Goal: Navigation & Orientation: Find specific page/section

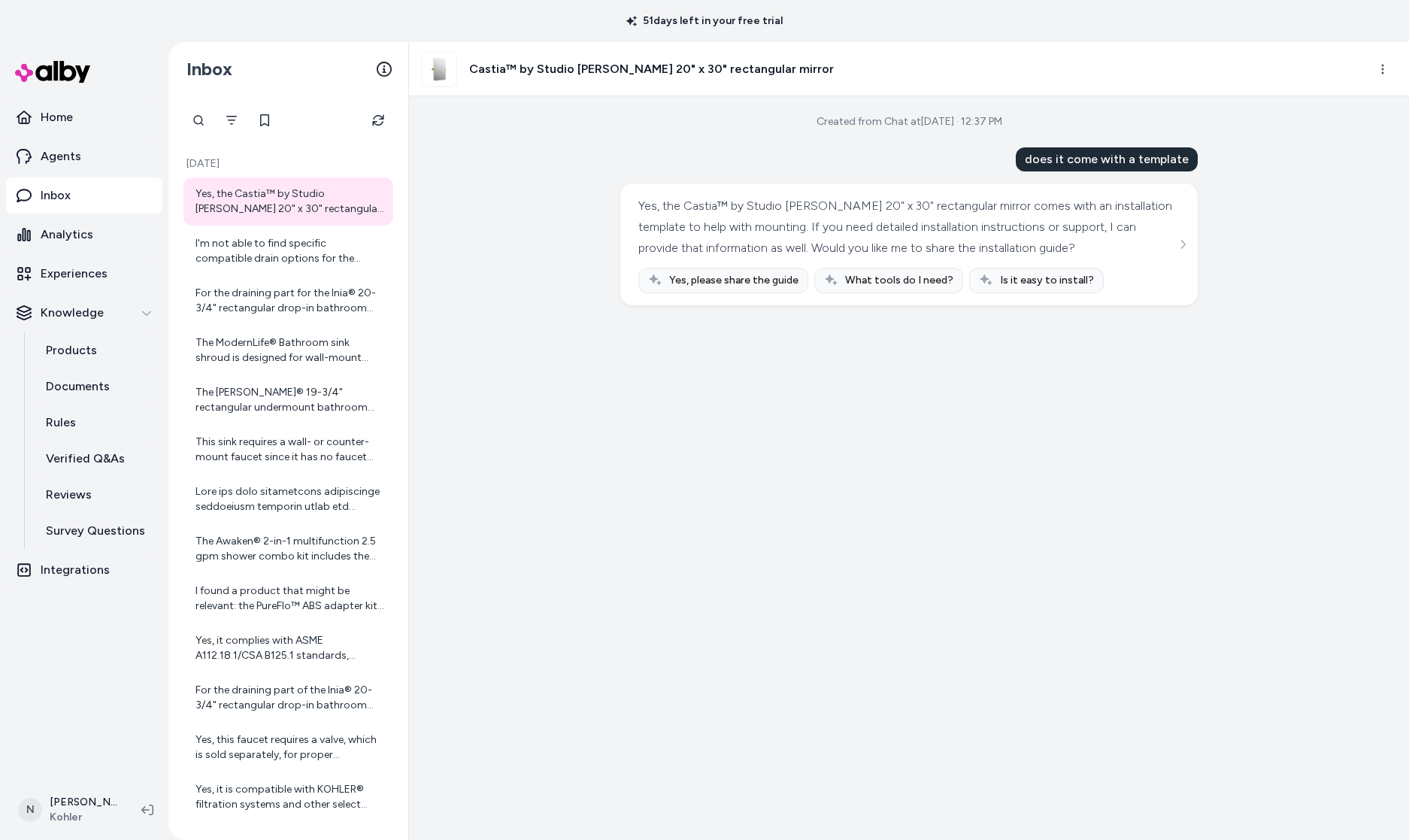
scroll to position [100, 0]
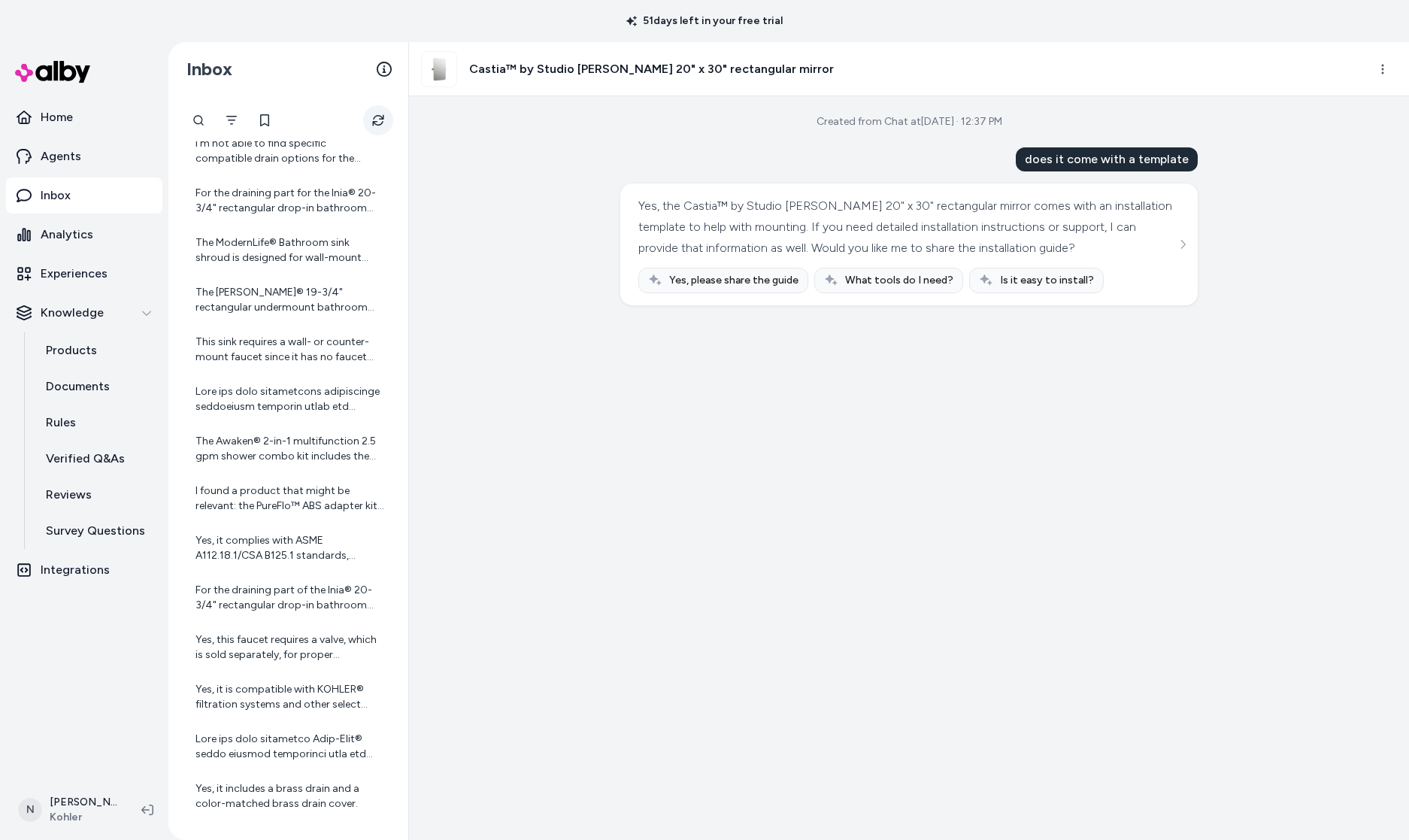
click at [367, 123] on button "Refresh" at bounding box center [378, 120] width 30 height 30
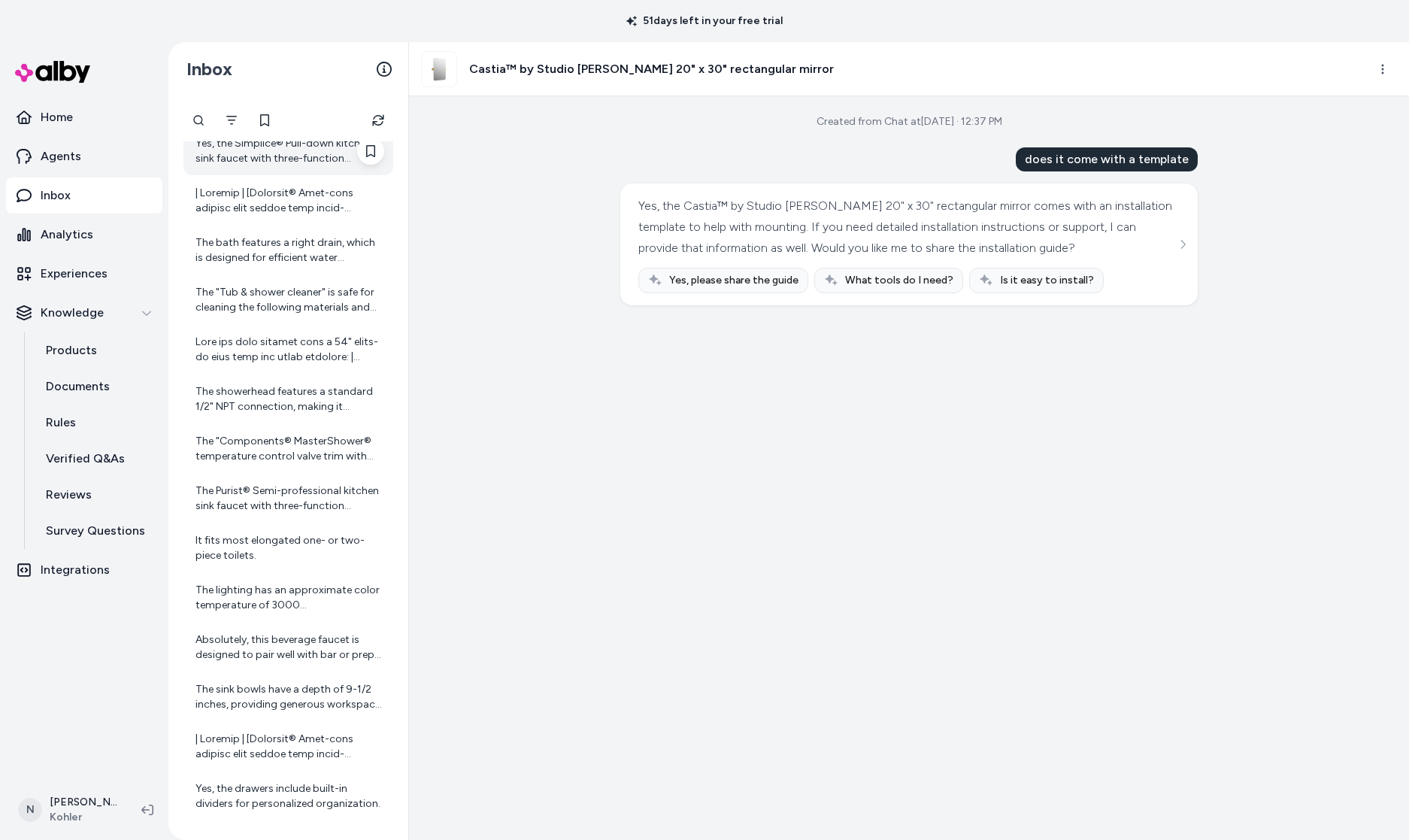
scroll to position [0, 0]
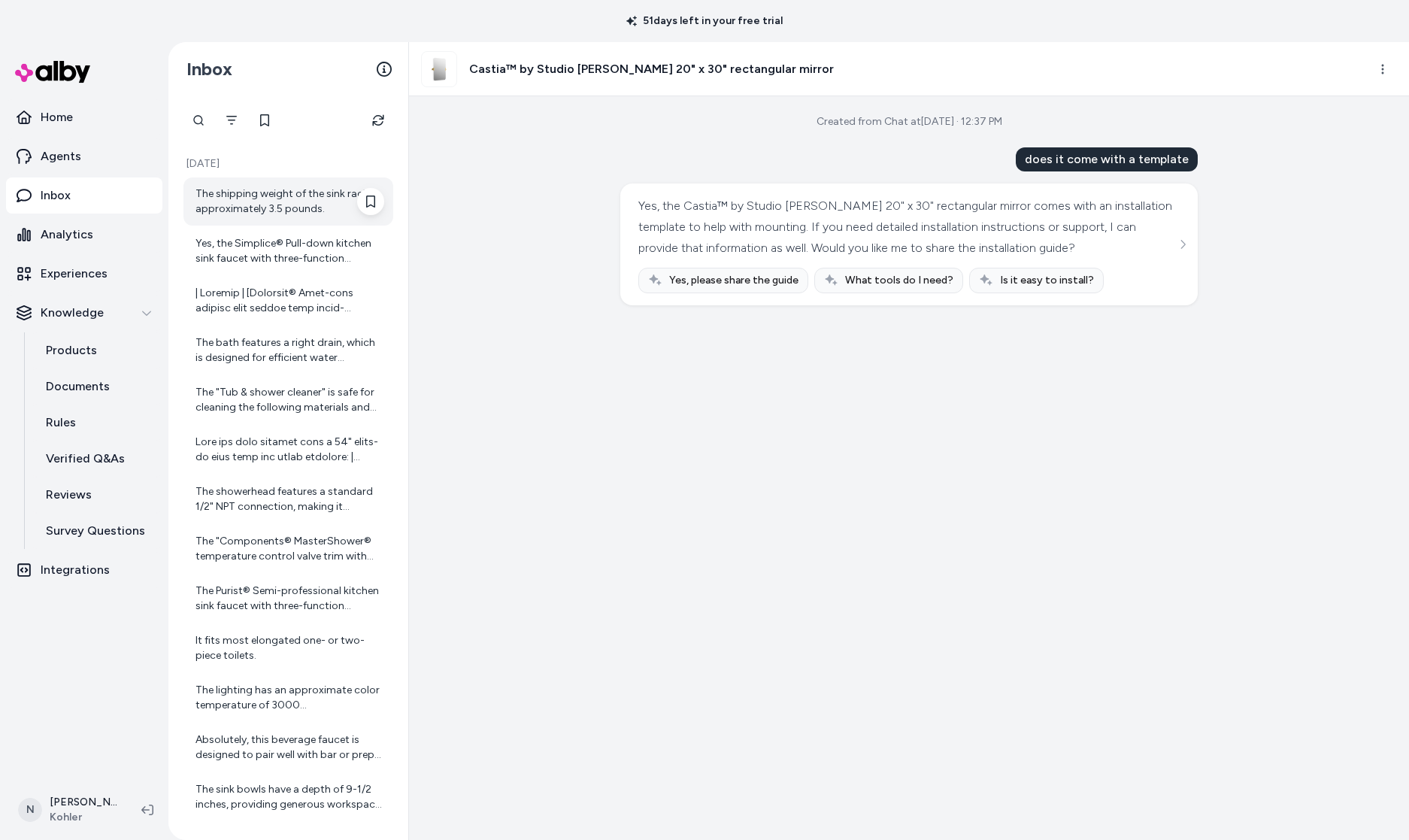
click at [304, 181] on div "The shipping weight of the sink rack is approximately 3.5 pounds." at bounding box center [287, 201] width 210 height 48
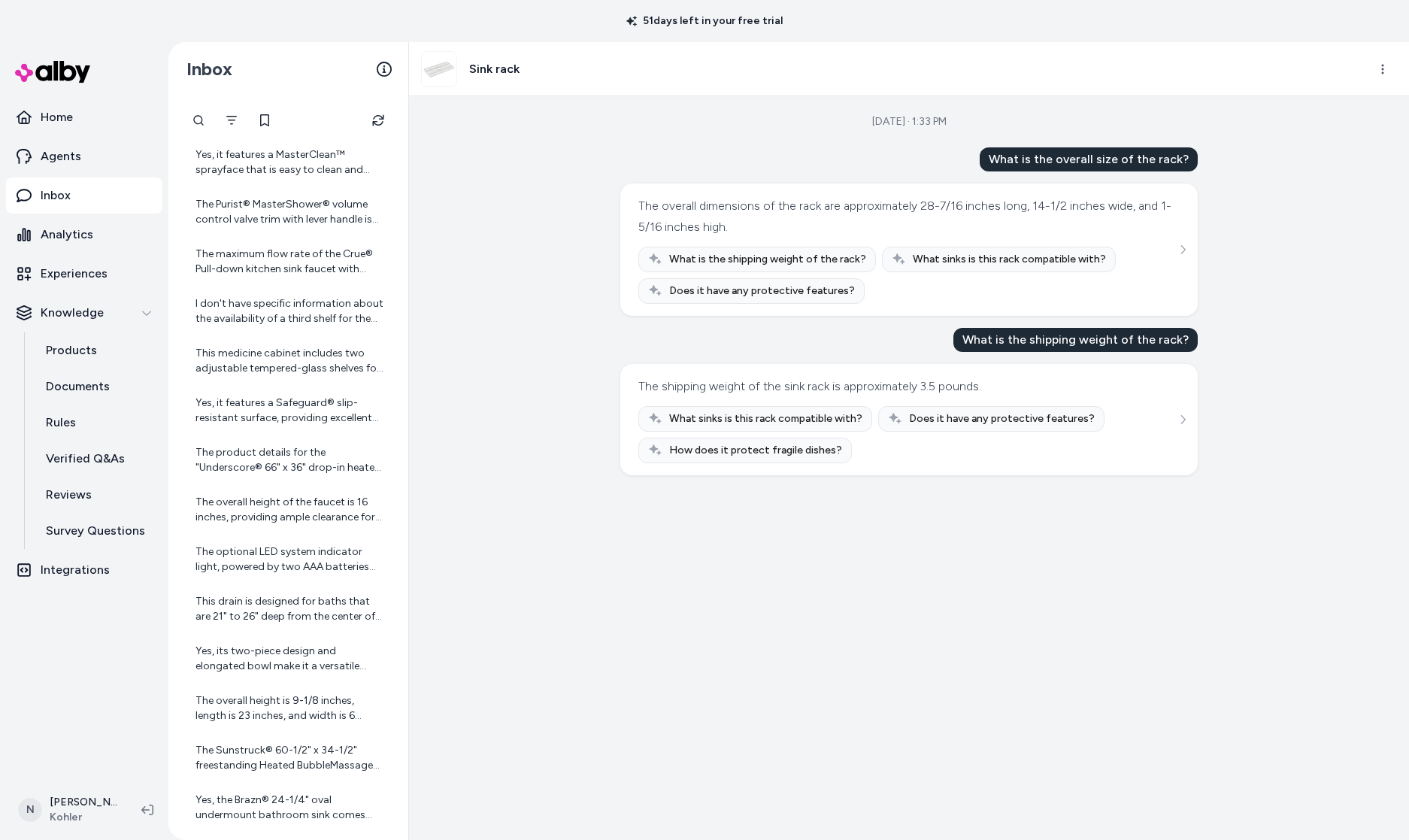
scroll to position [844, 0]
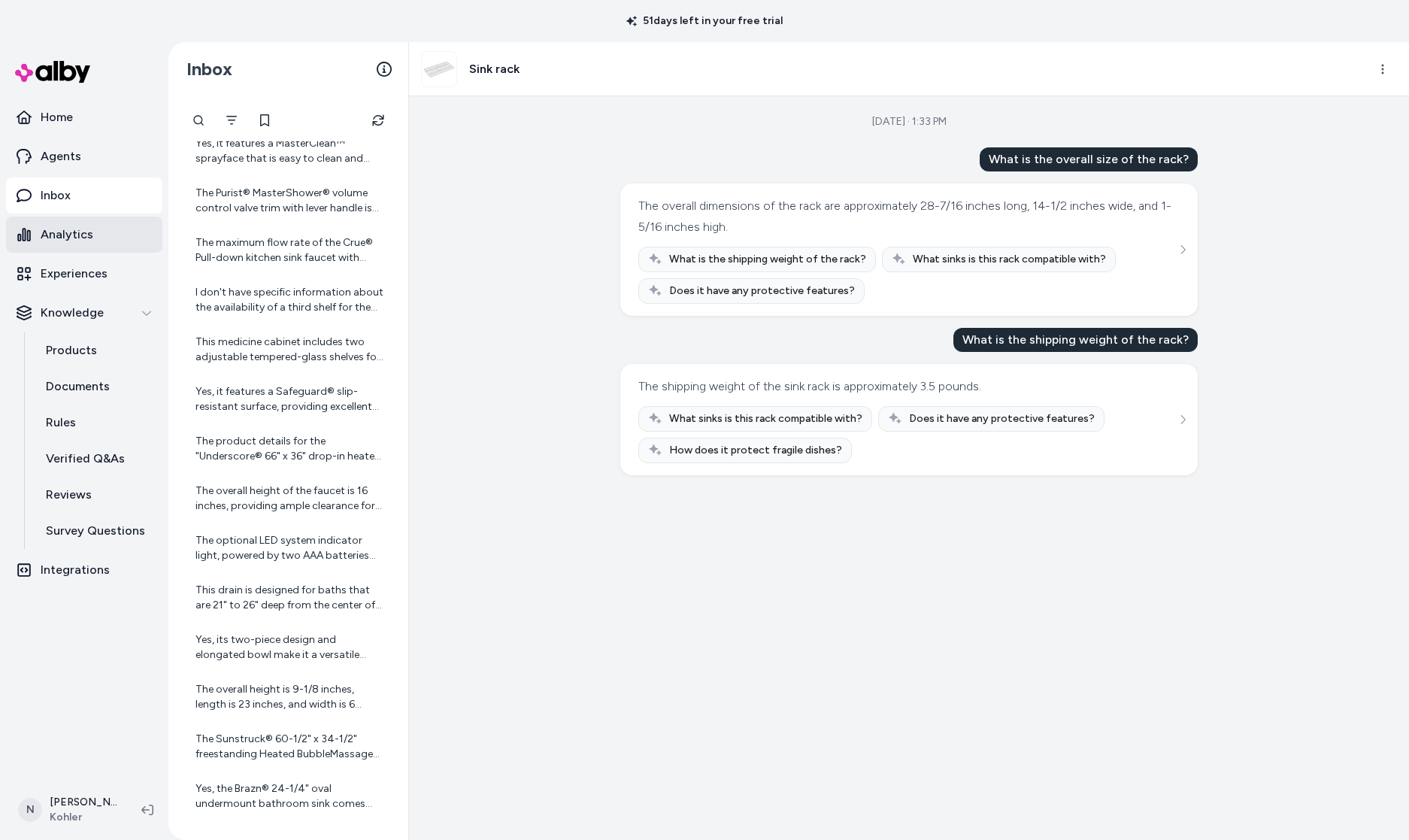
click at [98, 229] on link "Analytics" at bounding box center [84, 235] width 156 height 36
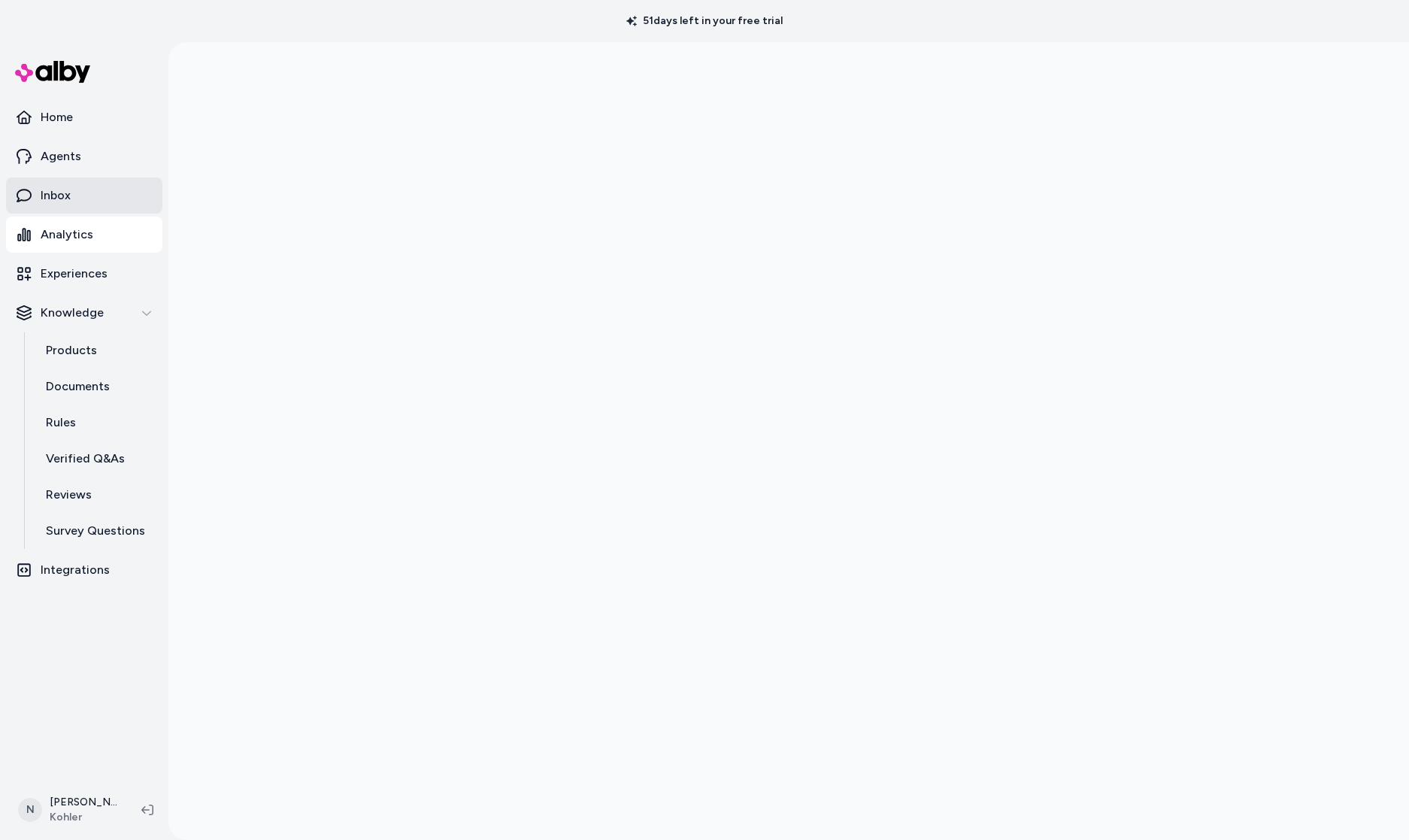
click at [110, 195] on link "Inbox" at bounding box center [84, 195] width 156 height 36
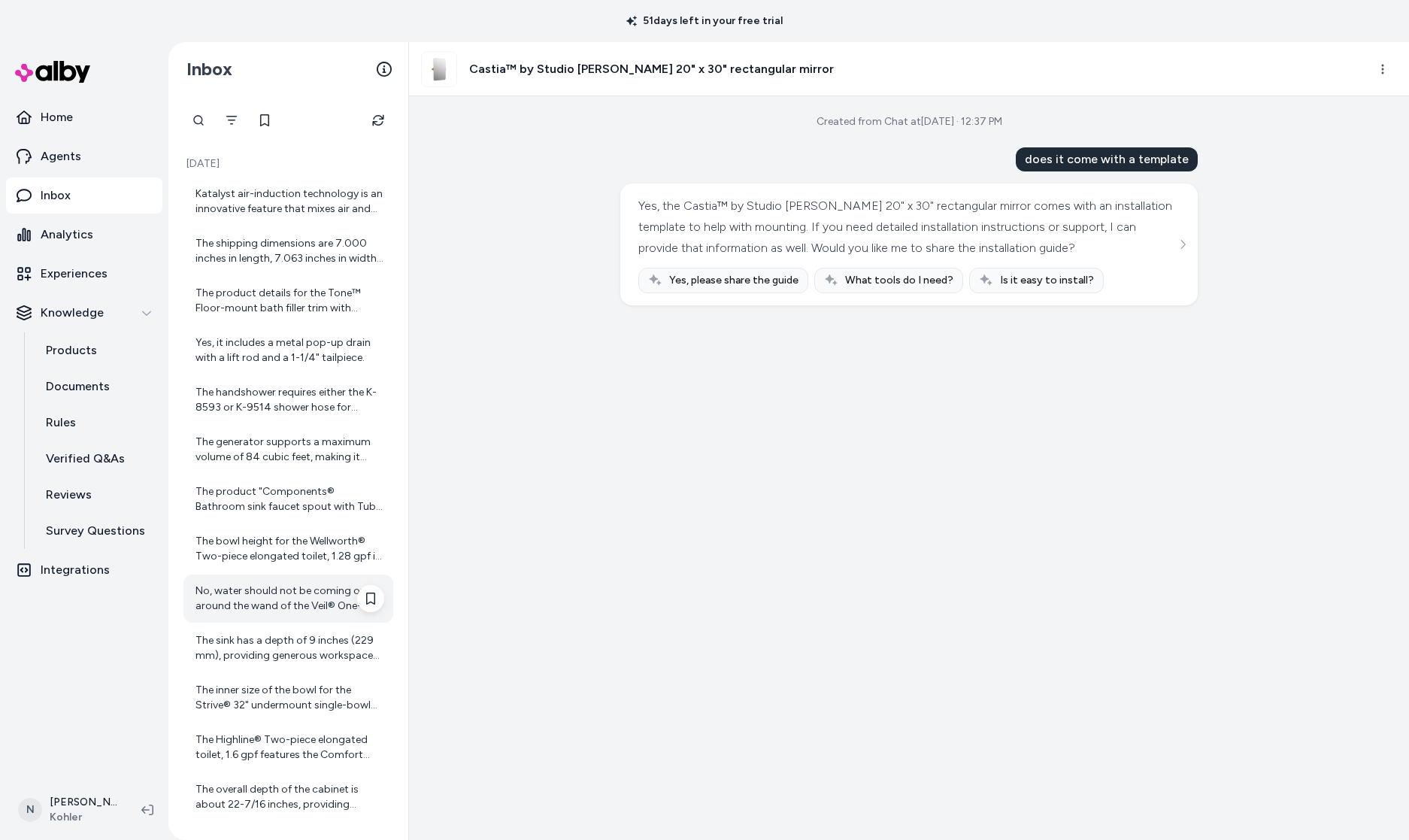
scroll to position [100, 0]
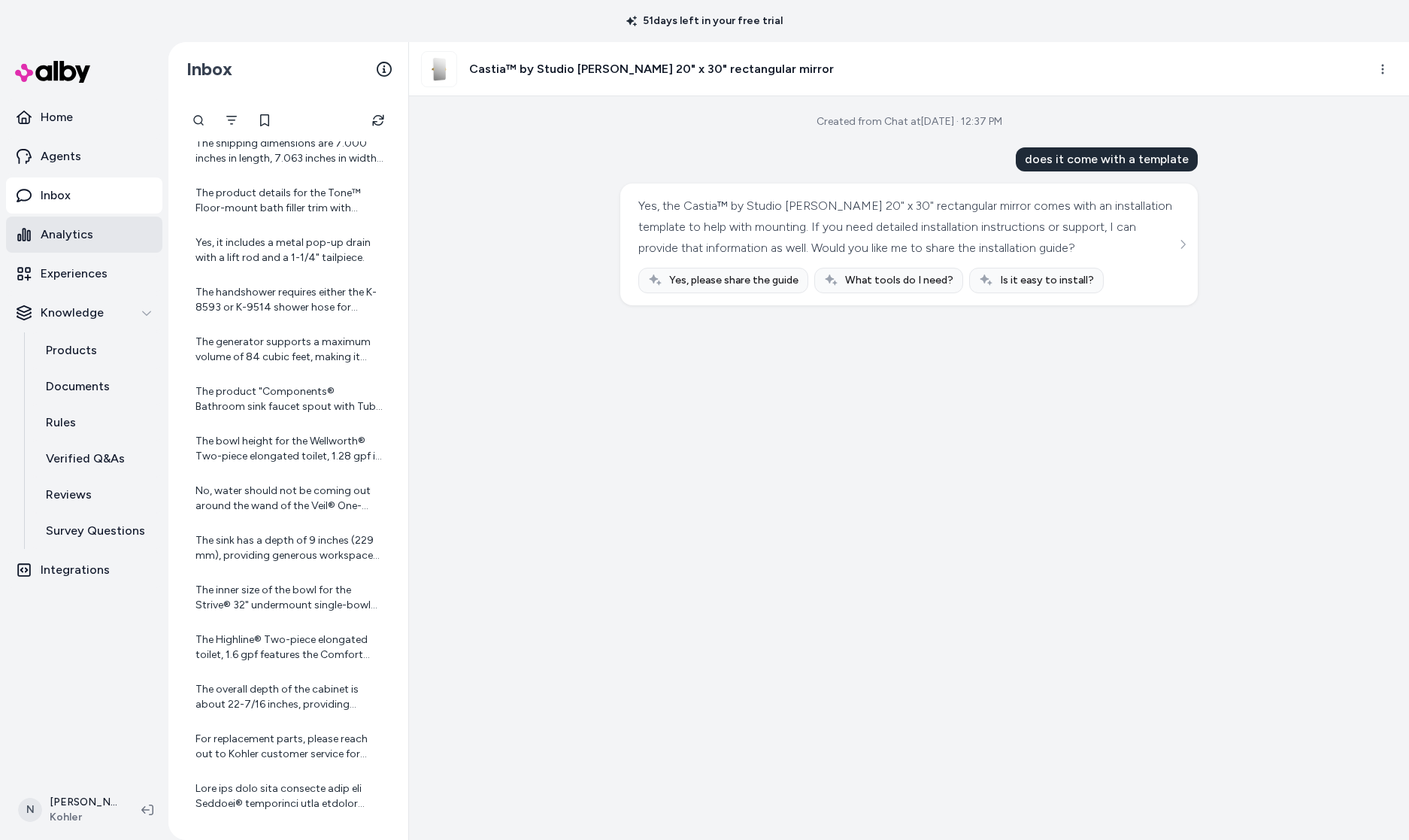
click at [65, 241] on p "Analytics" at bounding box center [66, 234] width 53 height 18
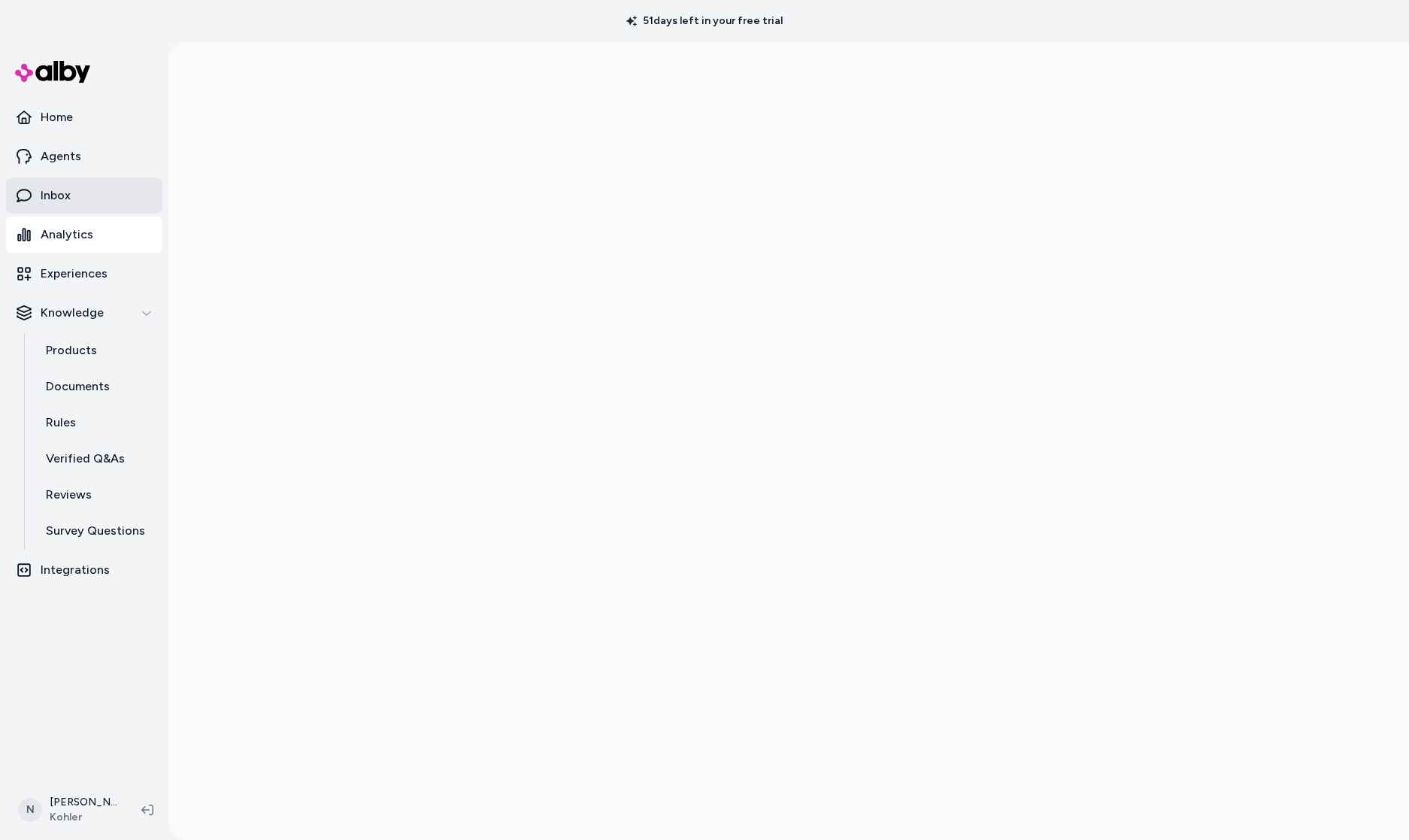
click at [73, 201] on link "Inbox" at bounding box center [84, 195] width 156 height 36
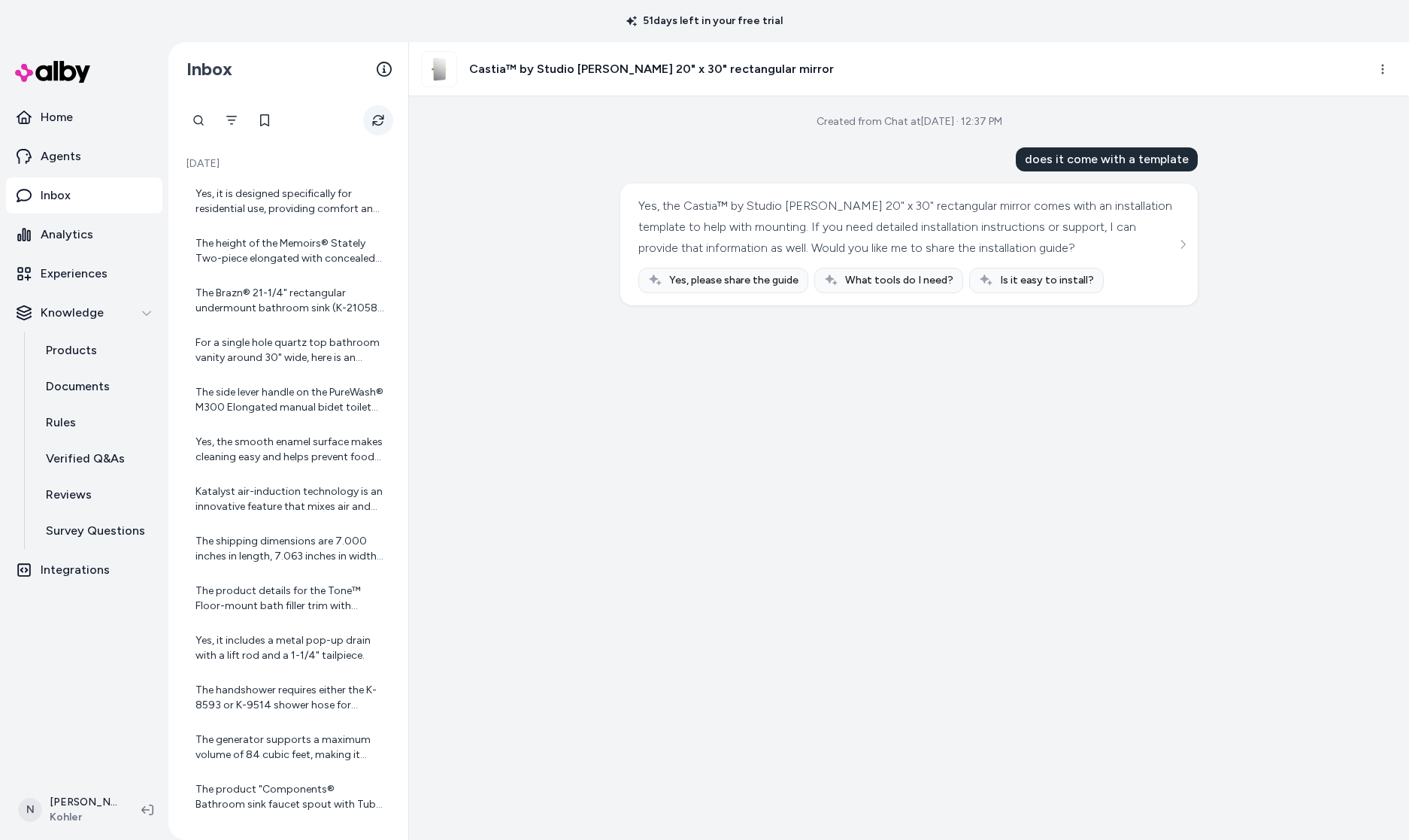
click at [370, 124] on button "Refresh" at bounding box center [378, 120] width 30 height 30
click at [316, 206] on div "Yes, it is designed specifically for residential use, providing comfort and eff…" at bounding box center [289, 201] width 189 height 30
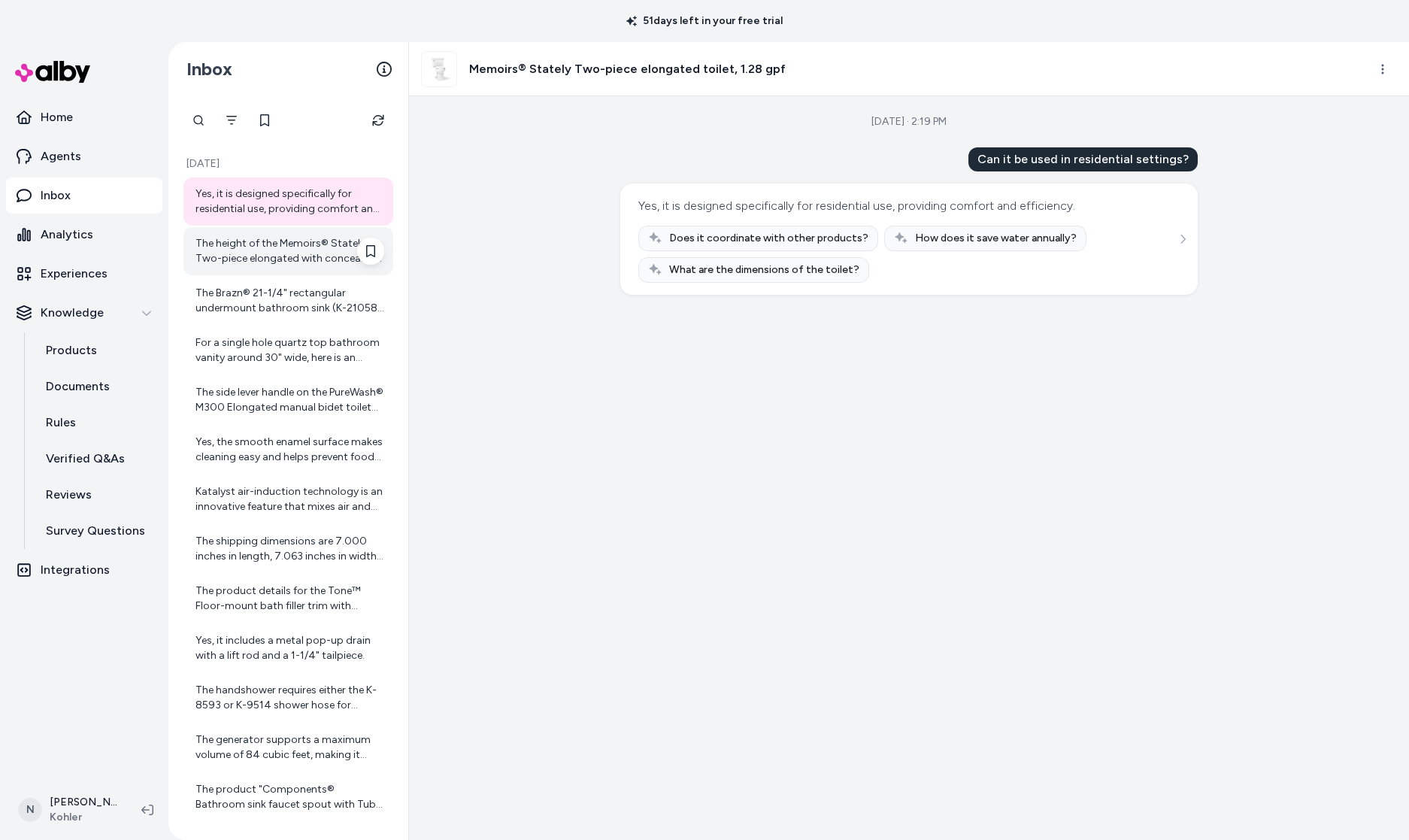
click at [302, 259] on div "The height of the Memoirs® Stately Two-piece elongated with concealed trapway, …" at bounding box center [289, 250] width 189 height 30
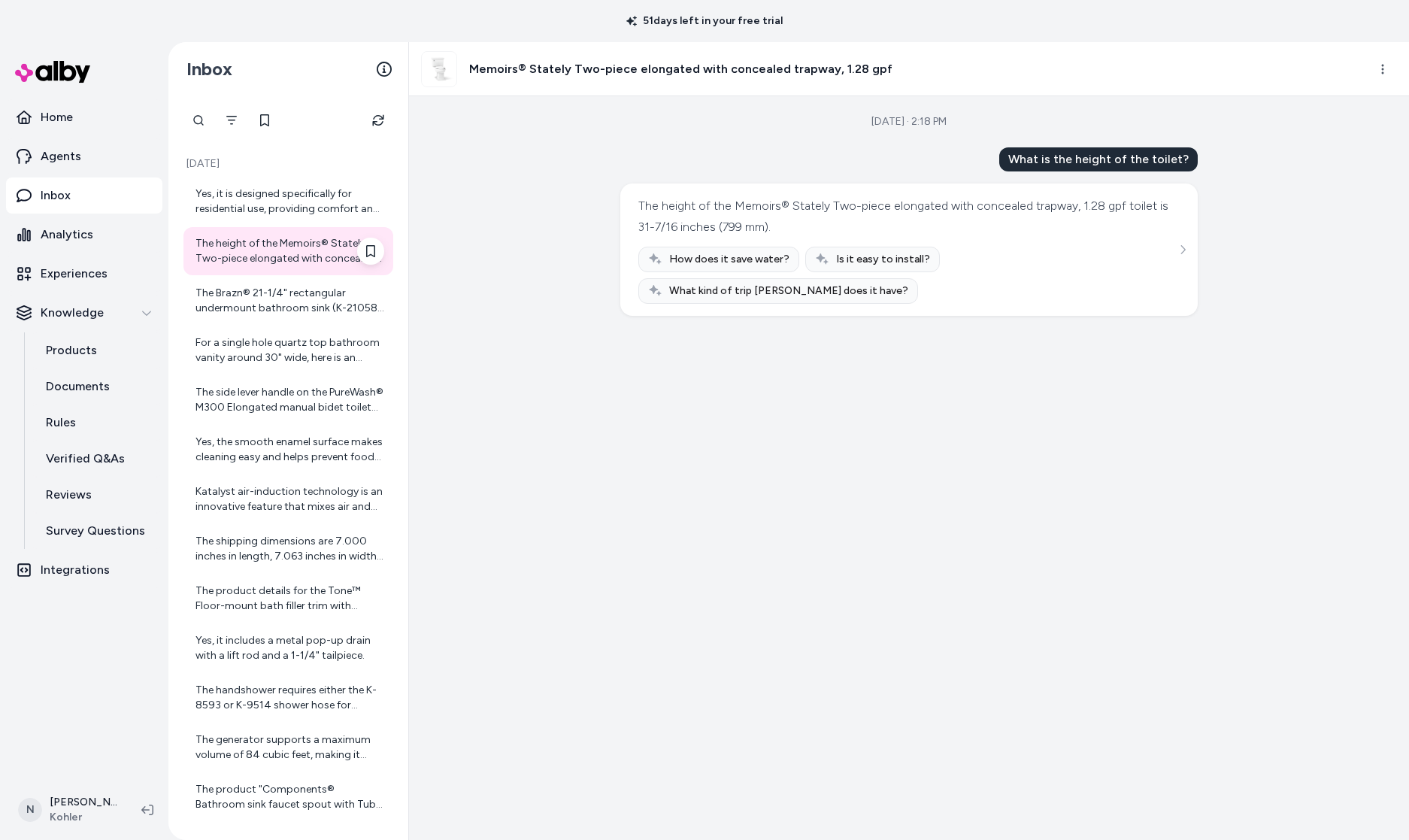
click at [293, 247] on div "The height of the Memoirs® Stately Two-piece elongated with concealed trapway, …" at bounding box center [289, 250] width 189 height 30
click at [300, 294] on div "The Brazn® 21-1/4" rectangular undermount bathroom sink (K-21058) already featu…" at bounding box center [289, 300] width 189 height 30
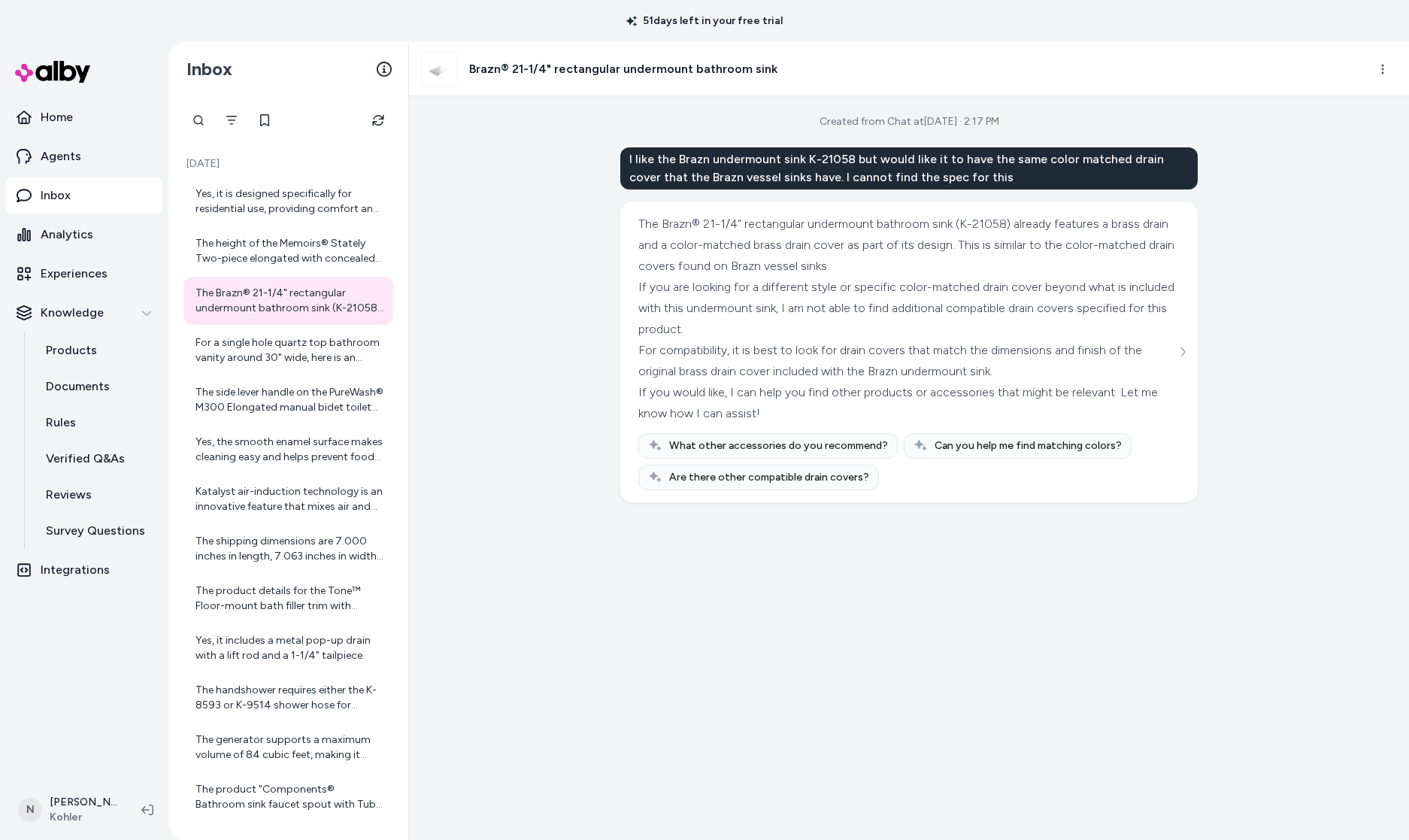
click at [783, 479] on span "Are there other compatible drain covers?" at bounding box center [769, 477] width 200 height 15
click at [275, 358] on div "For a single hole quartz top bathroom vanity around 30" wide, here is an option…" at bounding box center [289, 350] width 189 height 30
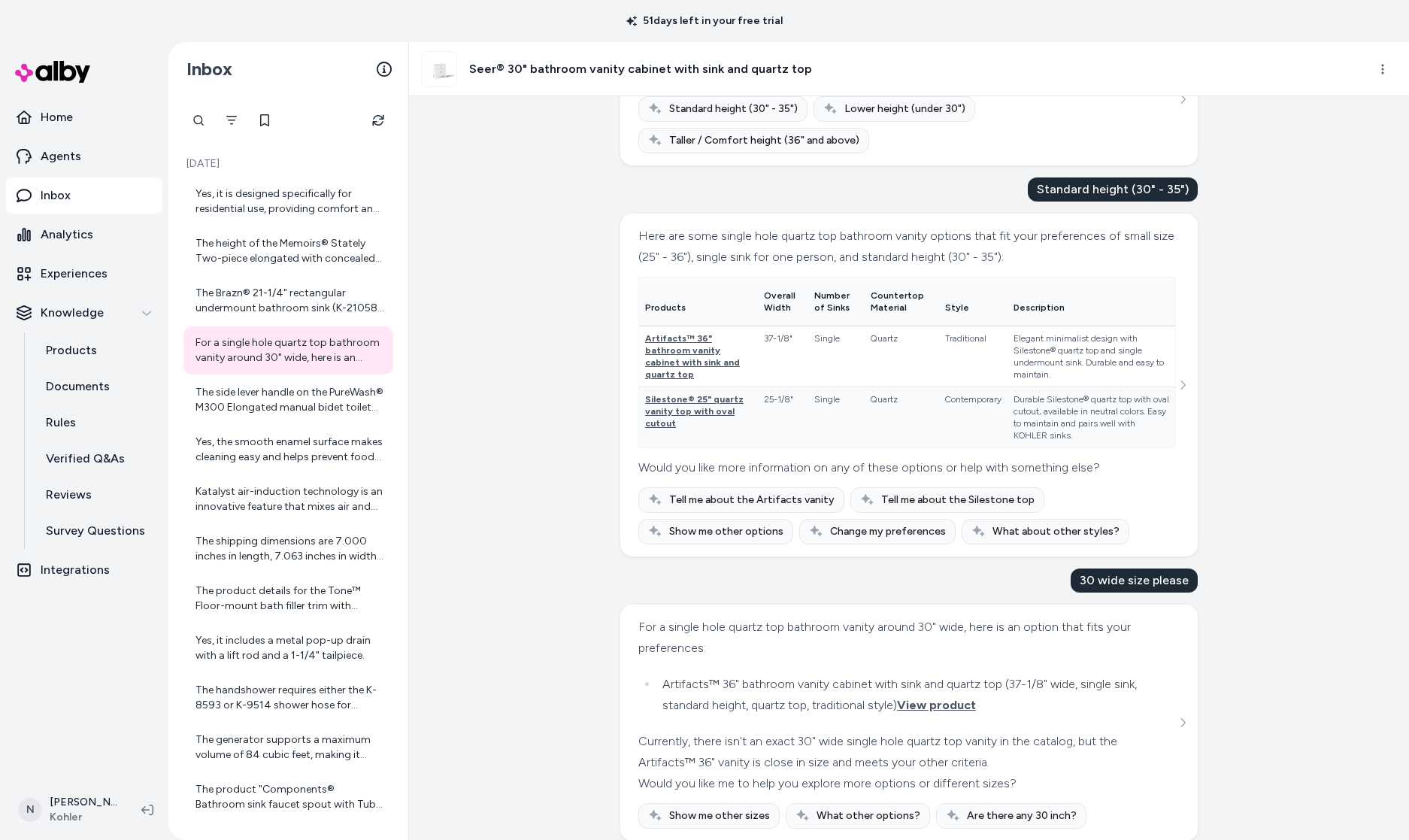
scroll to position [784, 0]
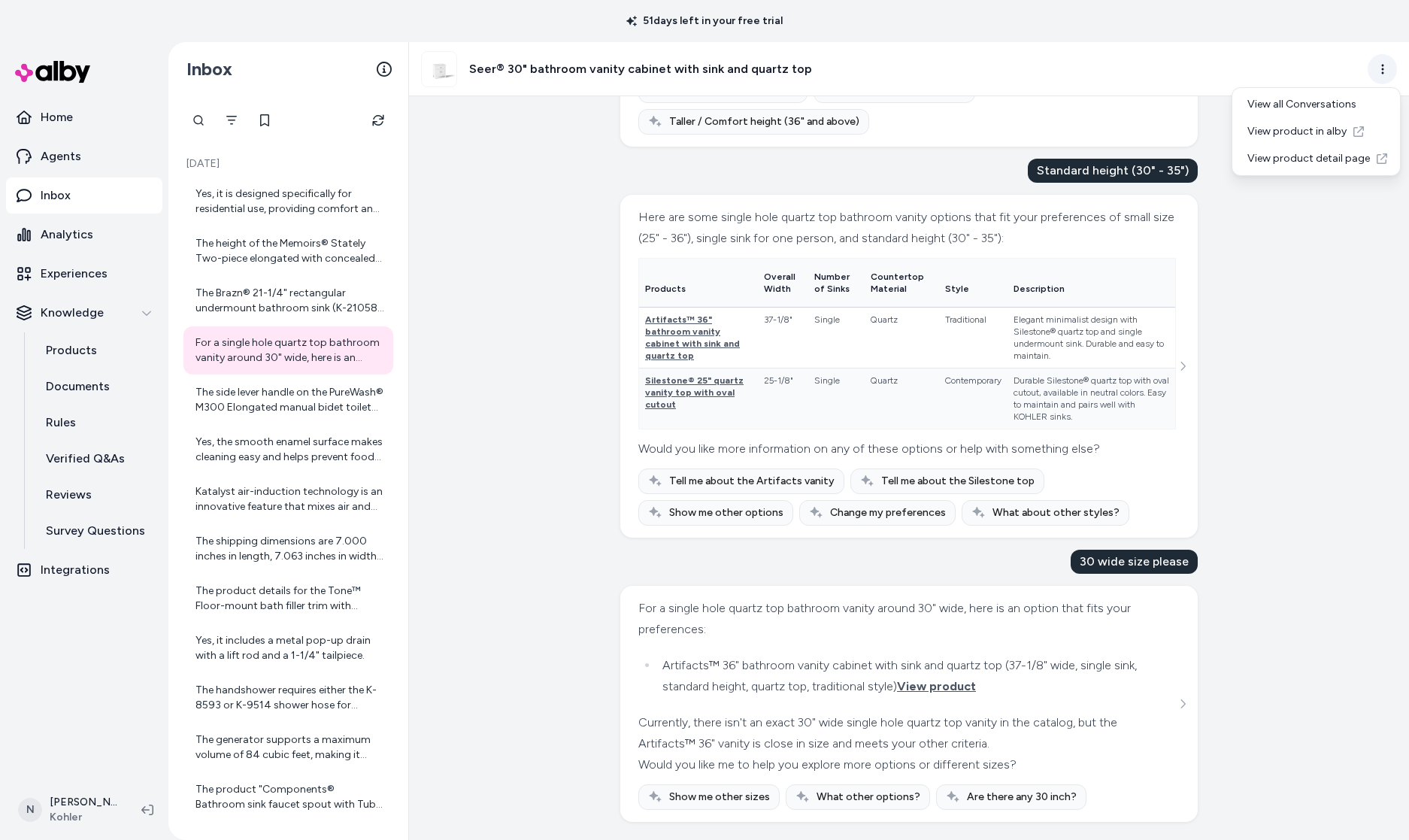
click at [1376, 74] on html "51 days left in your free trial Home Agents Inbox Analytics Experiences Knowled…" at bounding box center [704, 420] width 1409 height 840
click at [1302, 111] on div "View all Conversations" at bounding box center [1316, 104] width 161 height 27
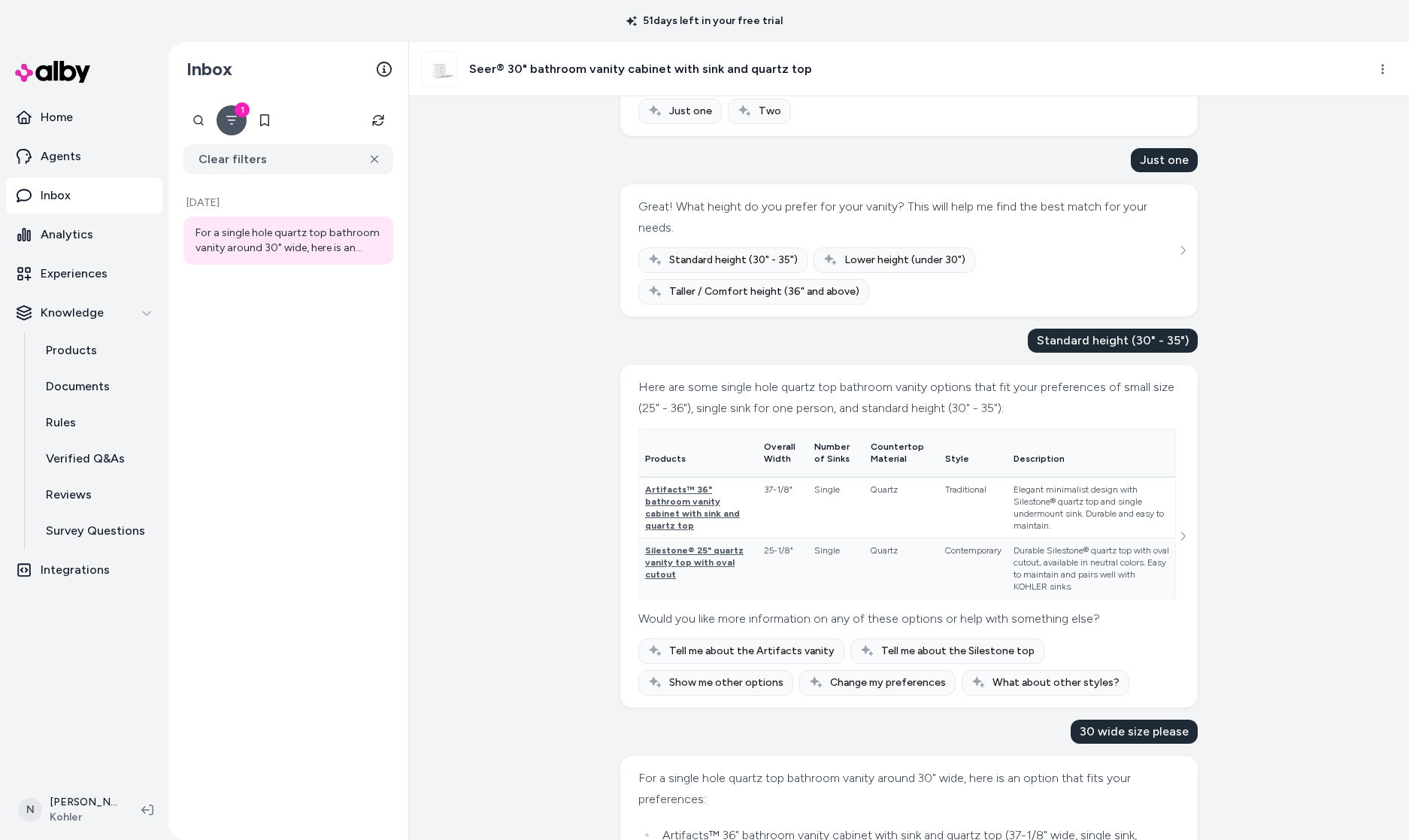
scroll to position [784, 0]
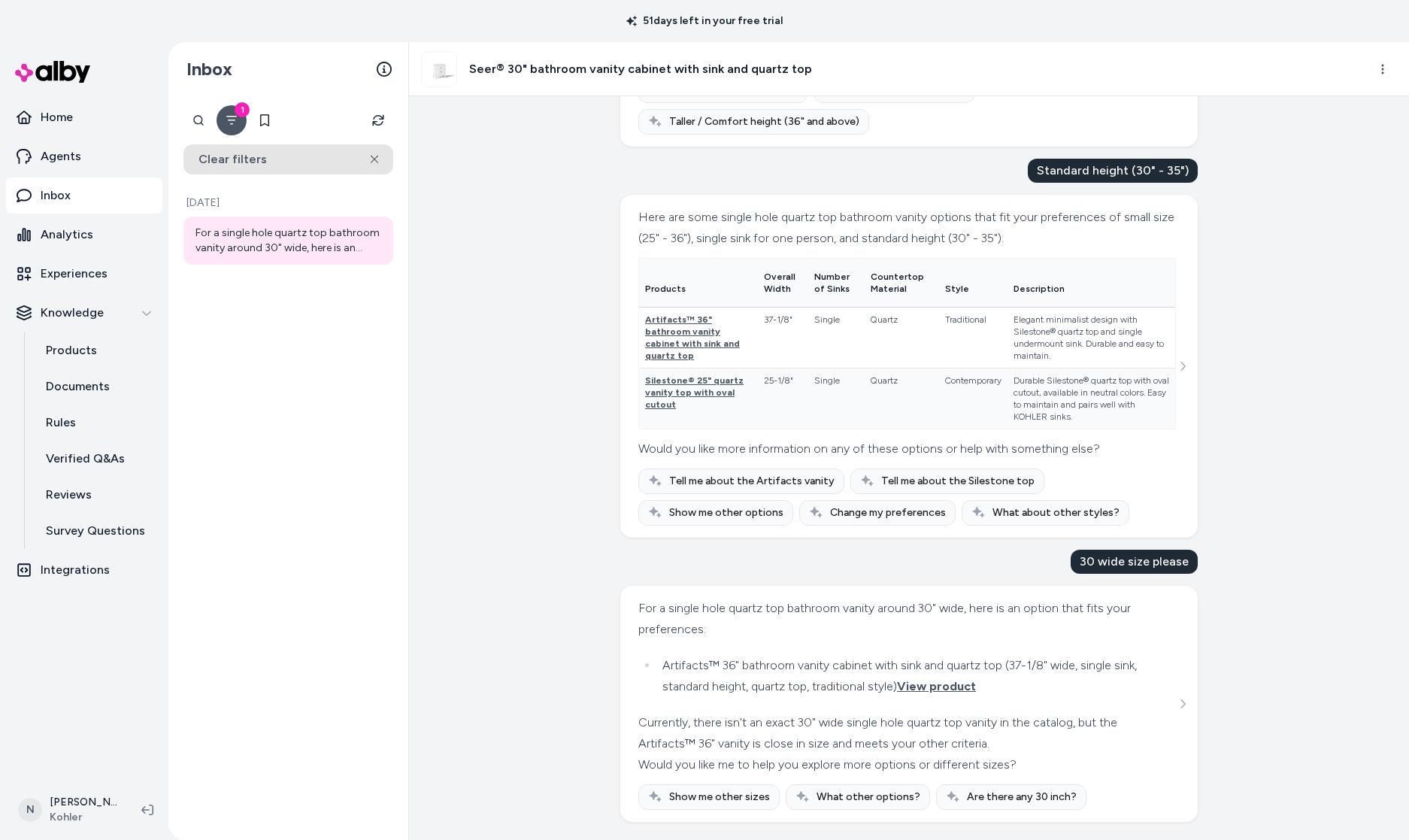
click at [385, 162] on button "Clear filters" at bounding box center [287, 159] width 210 height 30
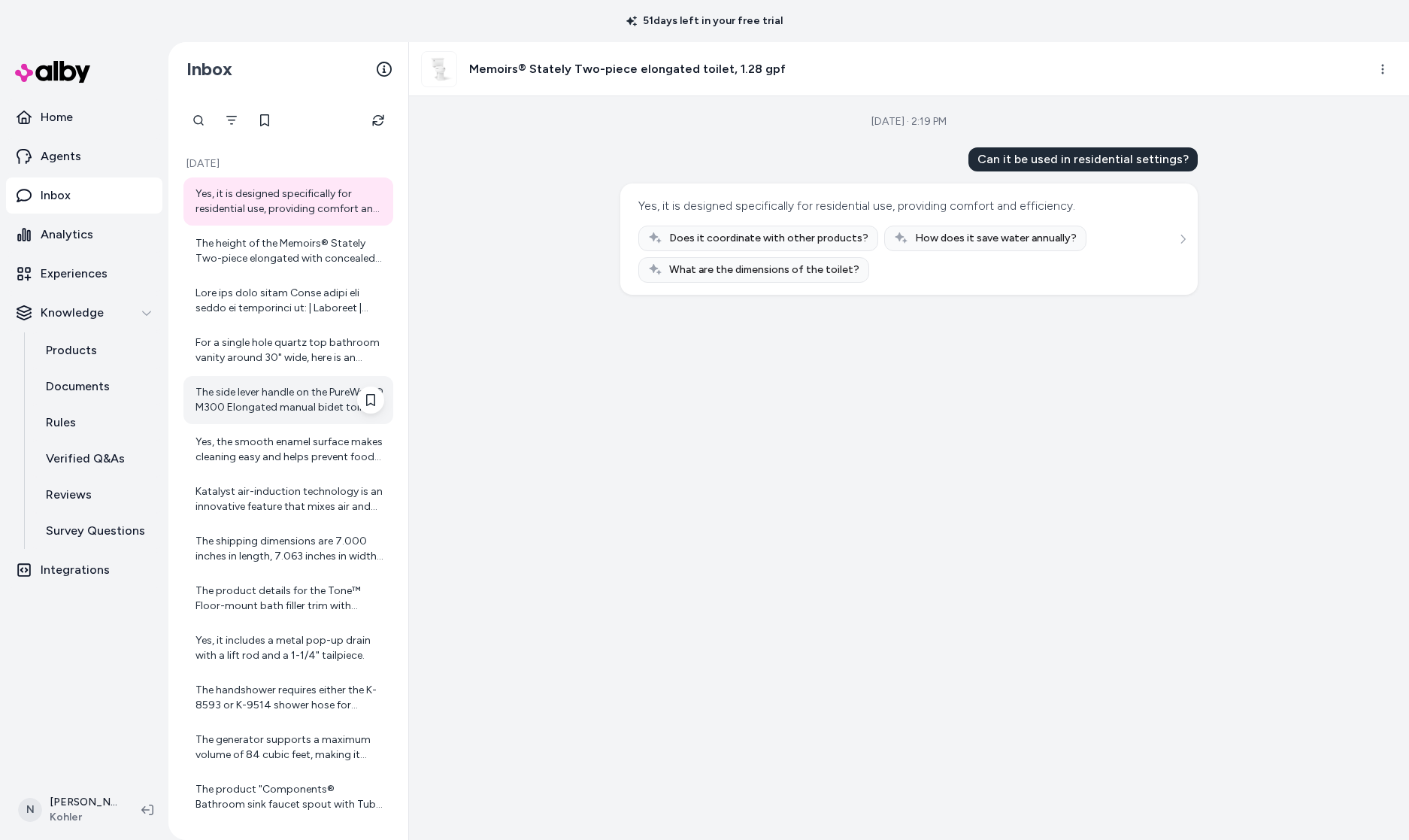
click at [313, 404] on div "The side lever handle on the PureWash® M300 Elongated manual bidet toilet seat …" at bounding box center [289, 400] width 189 height 30
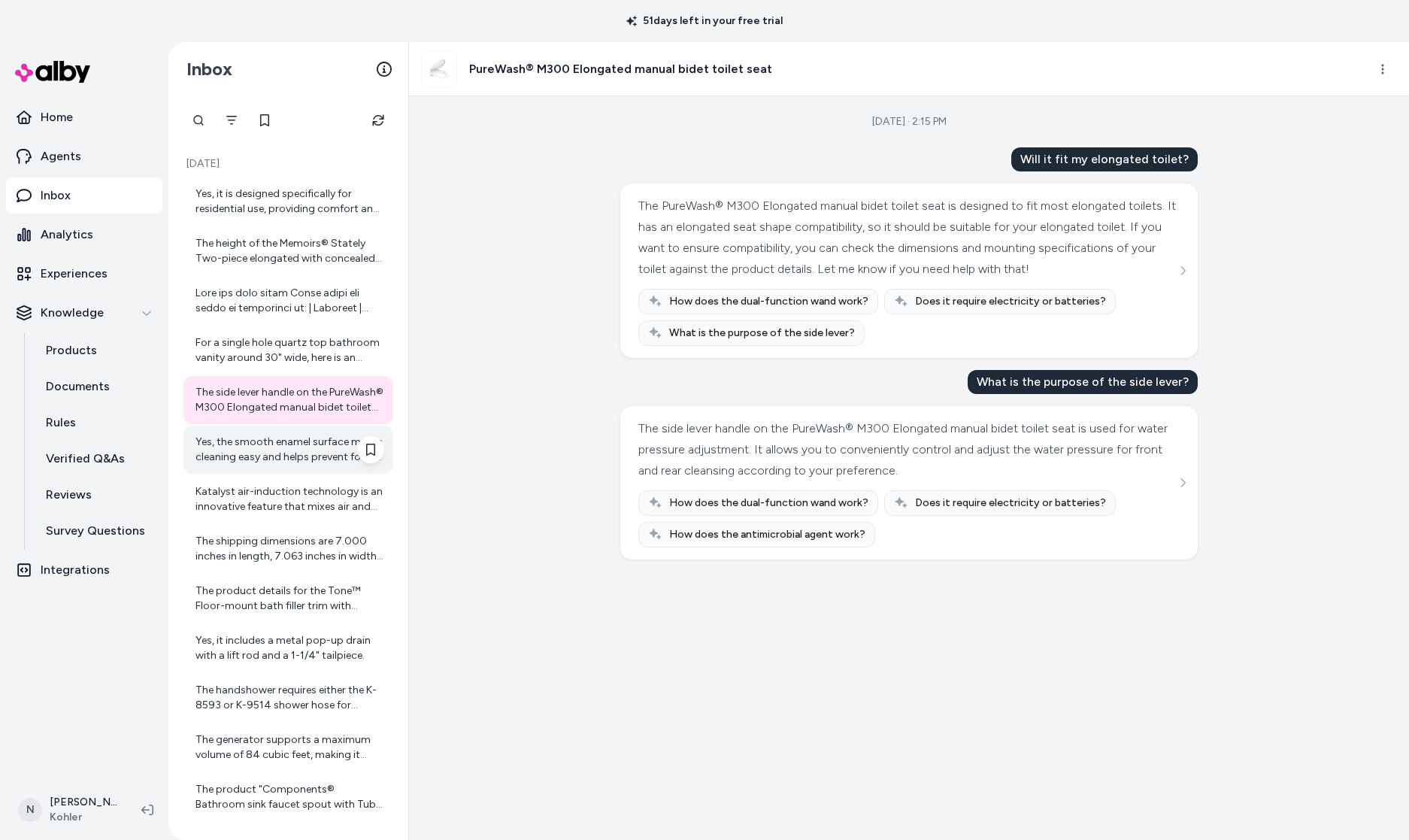
click at [288, 454] on div "Yes, the smooth enamel surface makes cleaning easy and helps prevent food parti…" at bounding box center [289, 449] width 189 height 30
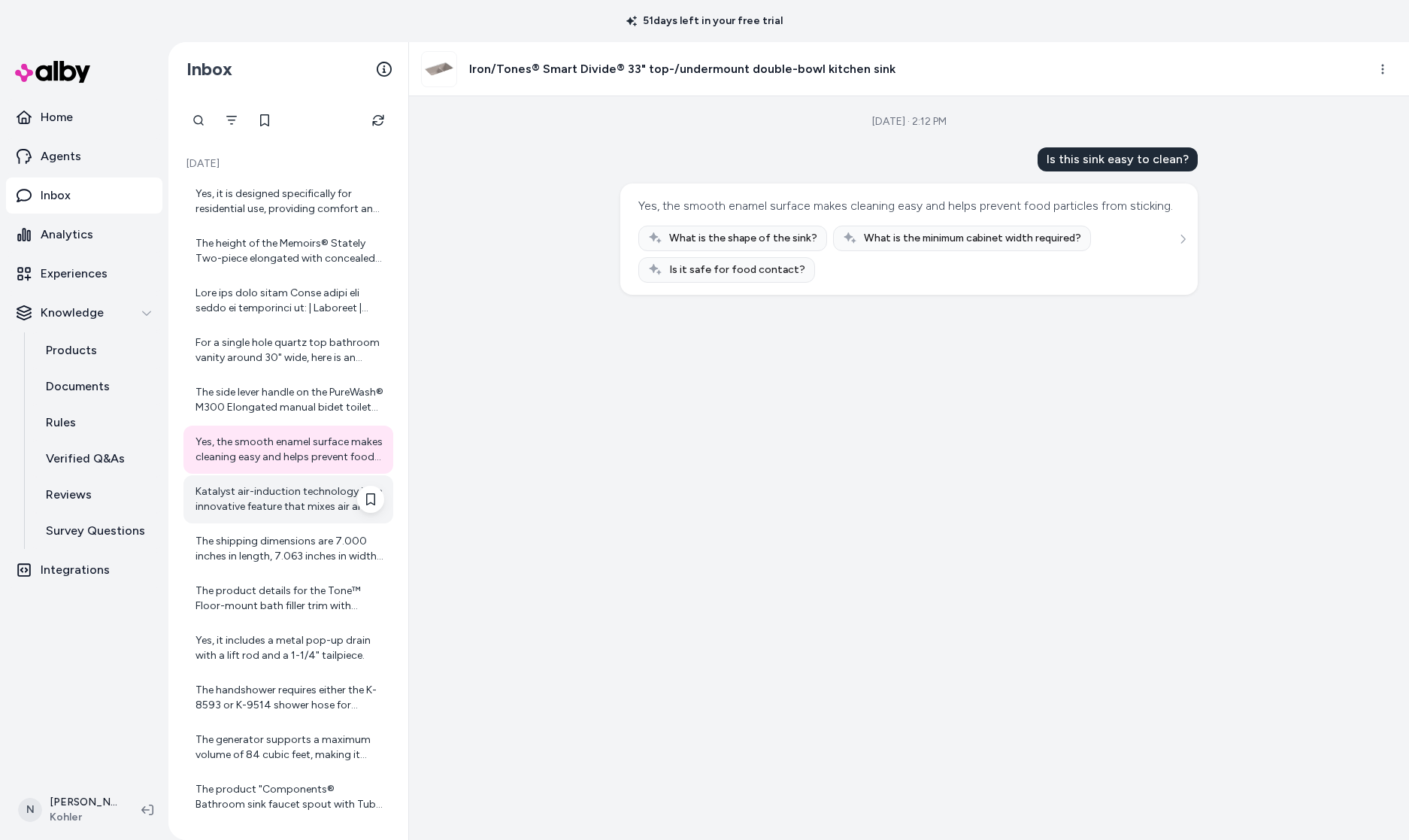
click at [282, 489] on div "Katalyst air-induction technology is an innovative feature that mixes air and w…" at bounding box center [289, 499] width 189 height 30
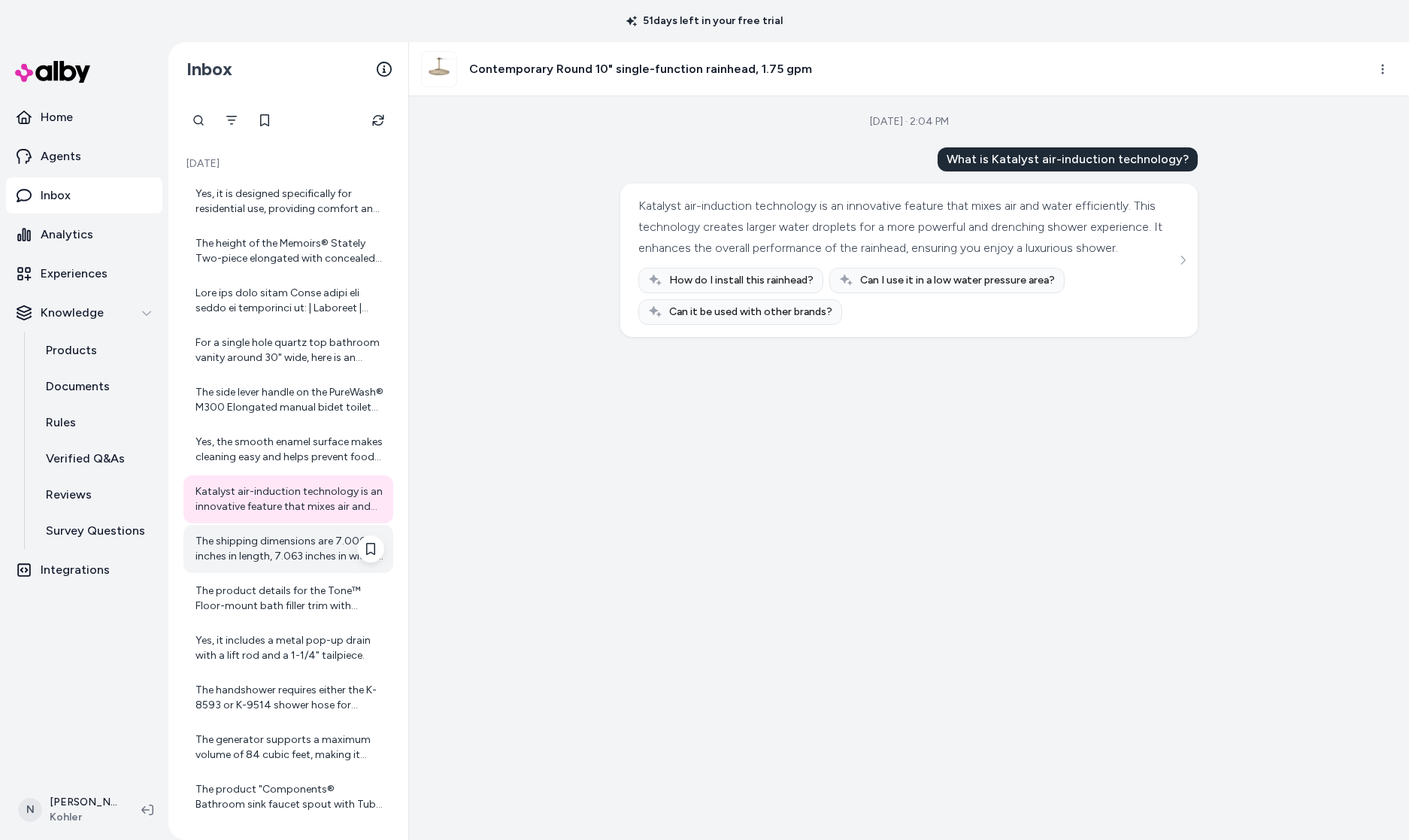
click at [276, 541] on div "The shipping dimensions are 7.000 inches in length, 7.063 inches in width, and …" at bounding box center [289, 548] width 189 height 30
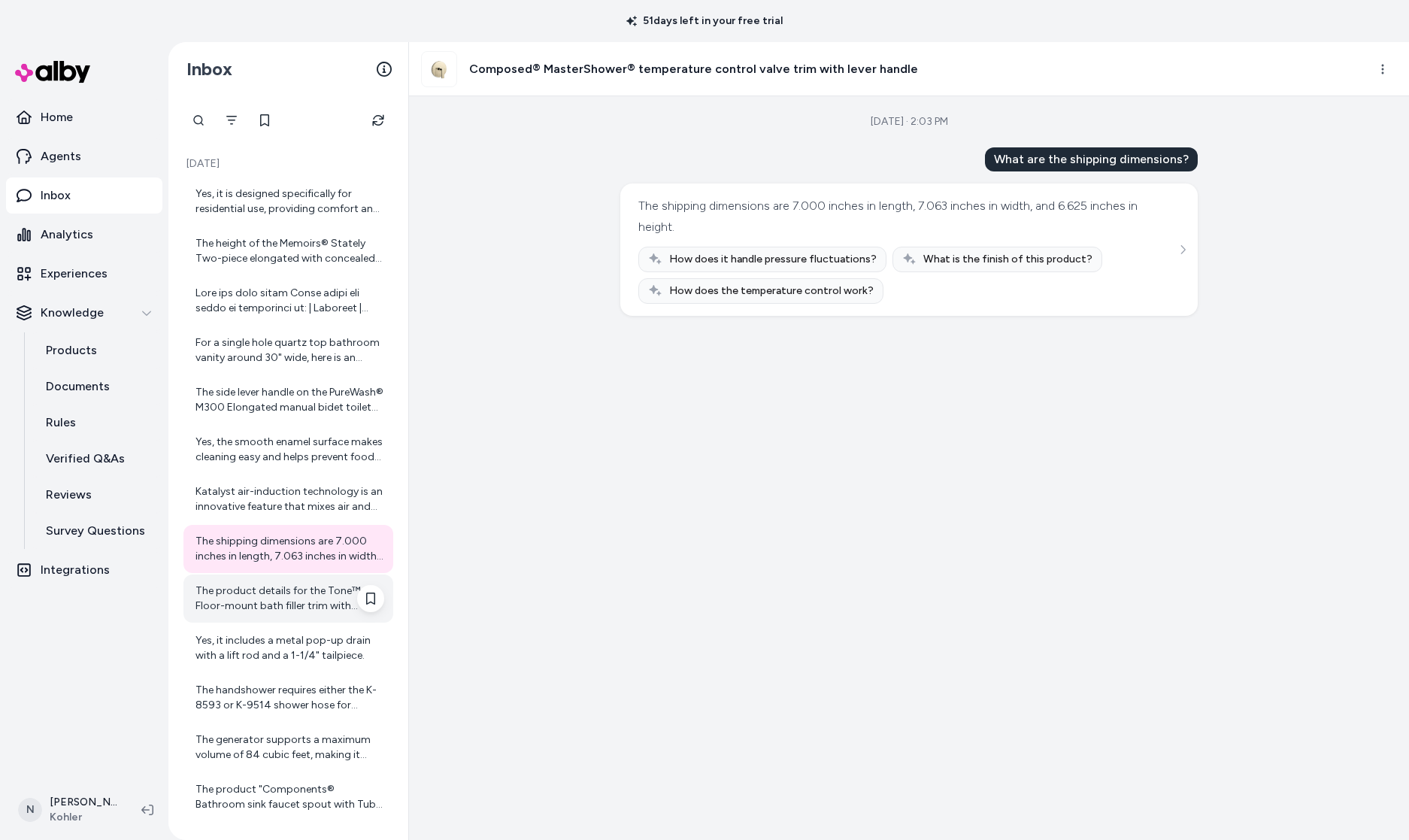
click at [272, 602] on div "The product details for the Tone™ Floor-mount bath filler trim with handshower …" at bounding box center [289, 598] width 189 height 30
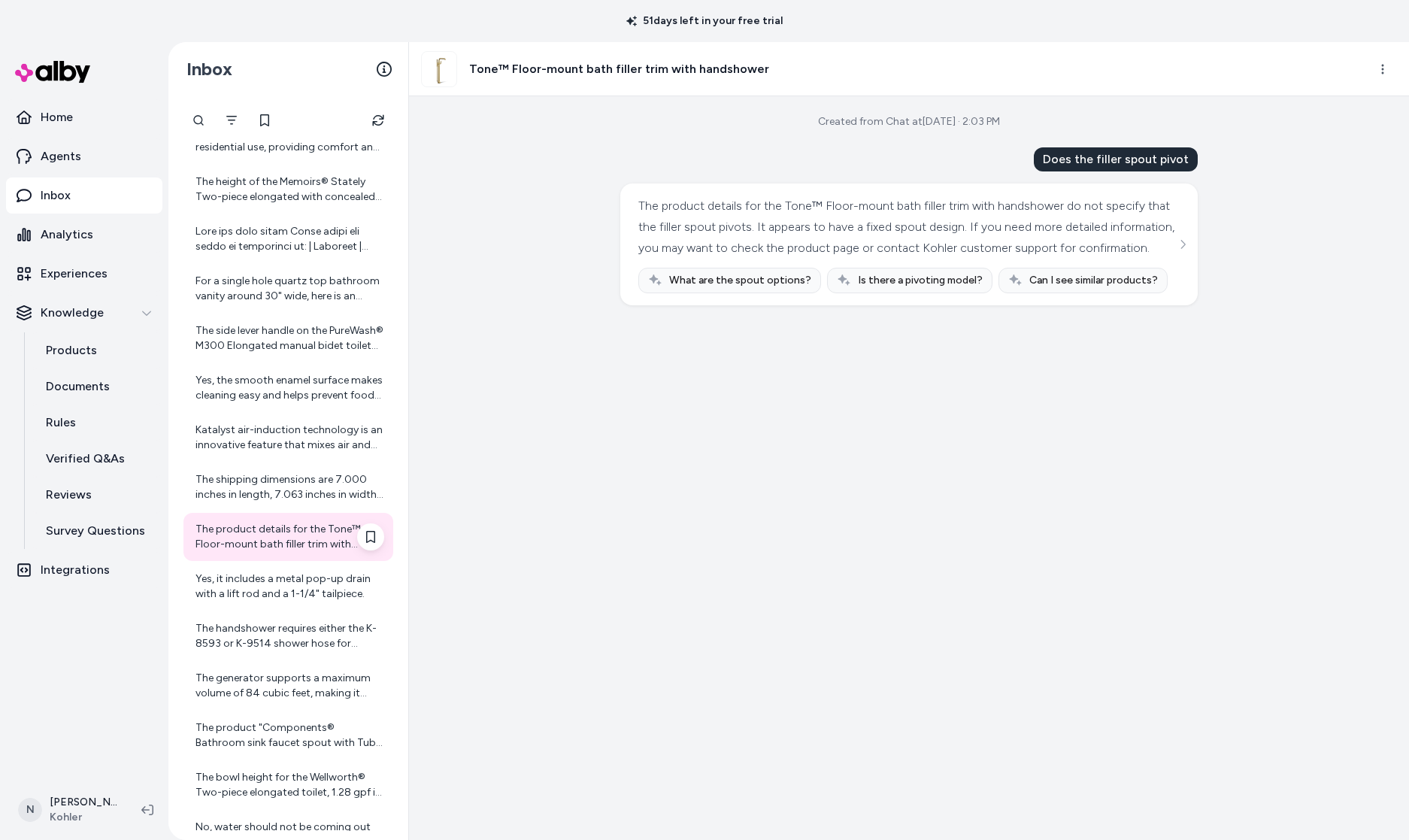
scroll to position [100, 0]
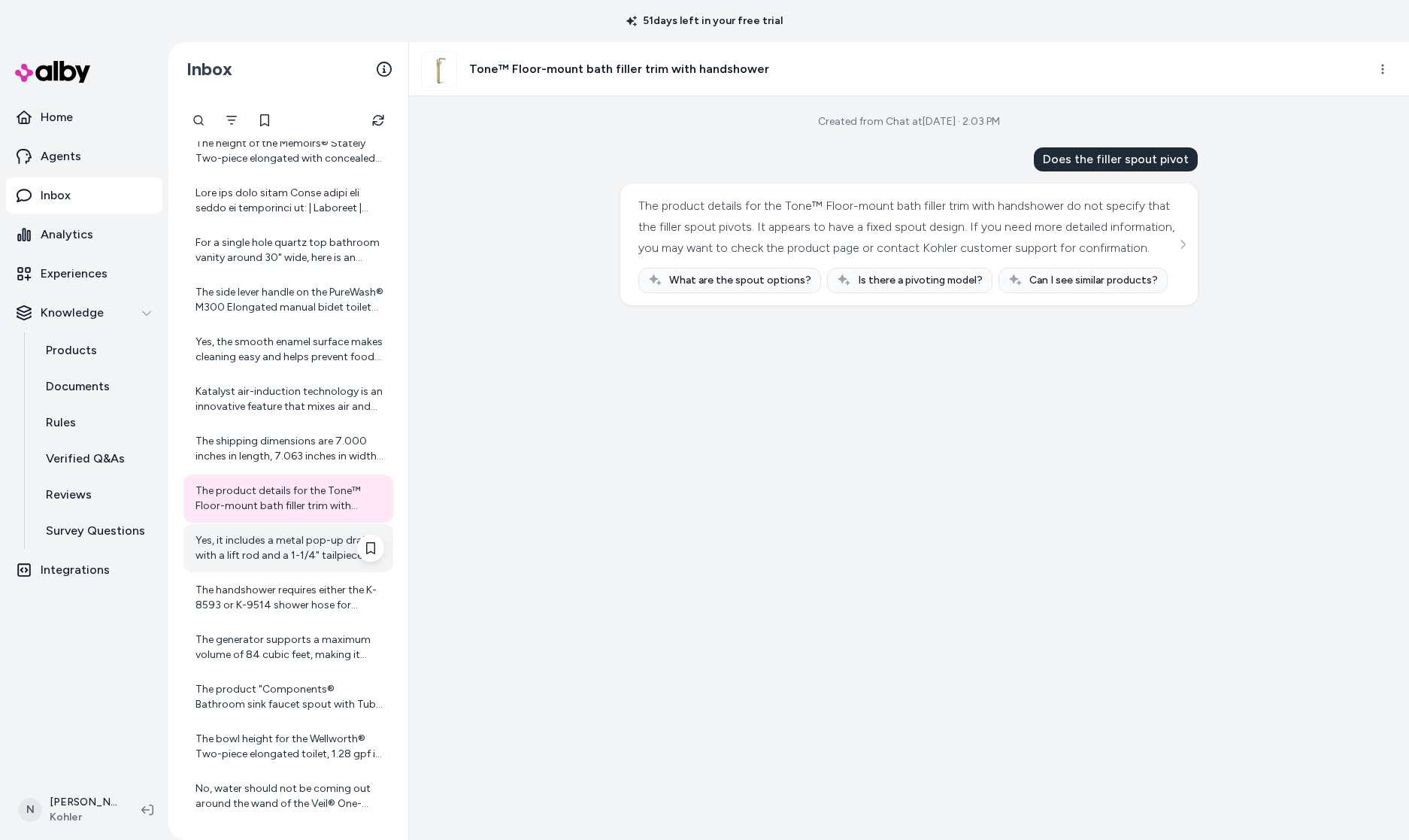
click at [260, 543] on div "Yes, it includes a metal pop-up drain with a lift rod and a 1-1/4" tailpiece." at bounding box center [289, 547] width 189 height 30
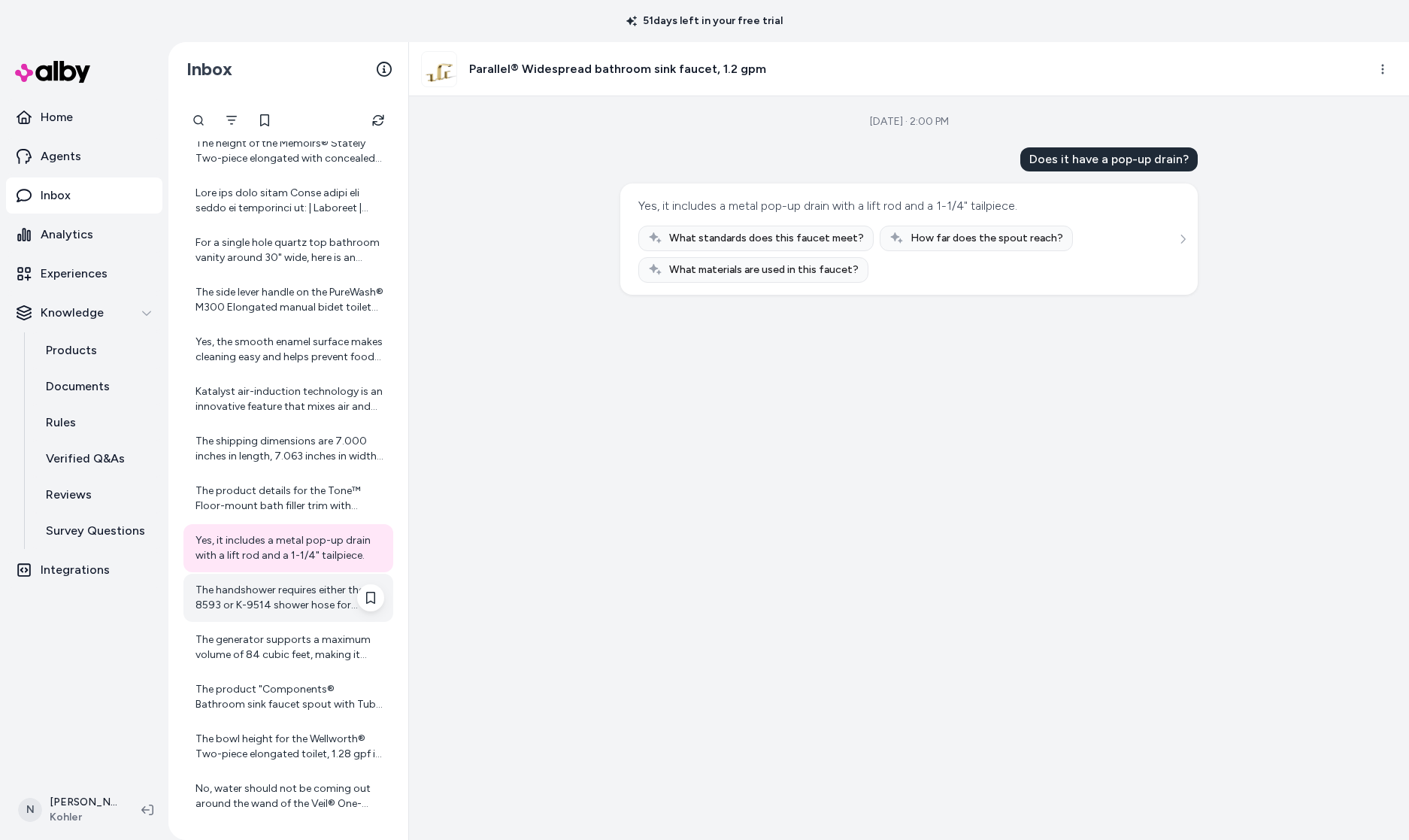
click at [250, 593] on div "The handshower requires either the K-8593 or K-9514 shower hose for installatio…" at bounding box center [289, 597] width 189 height 30
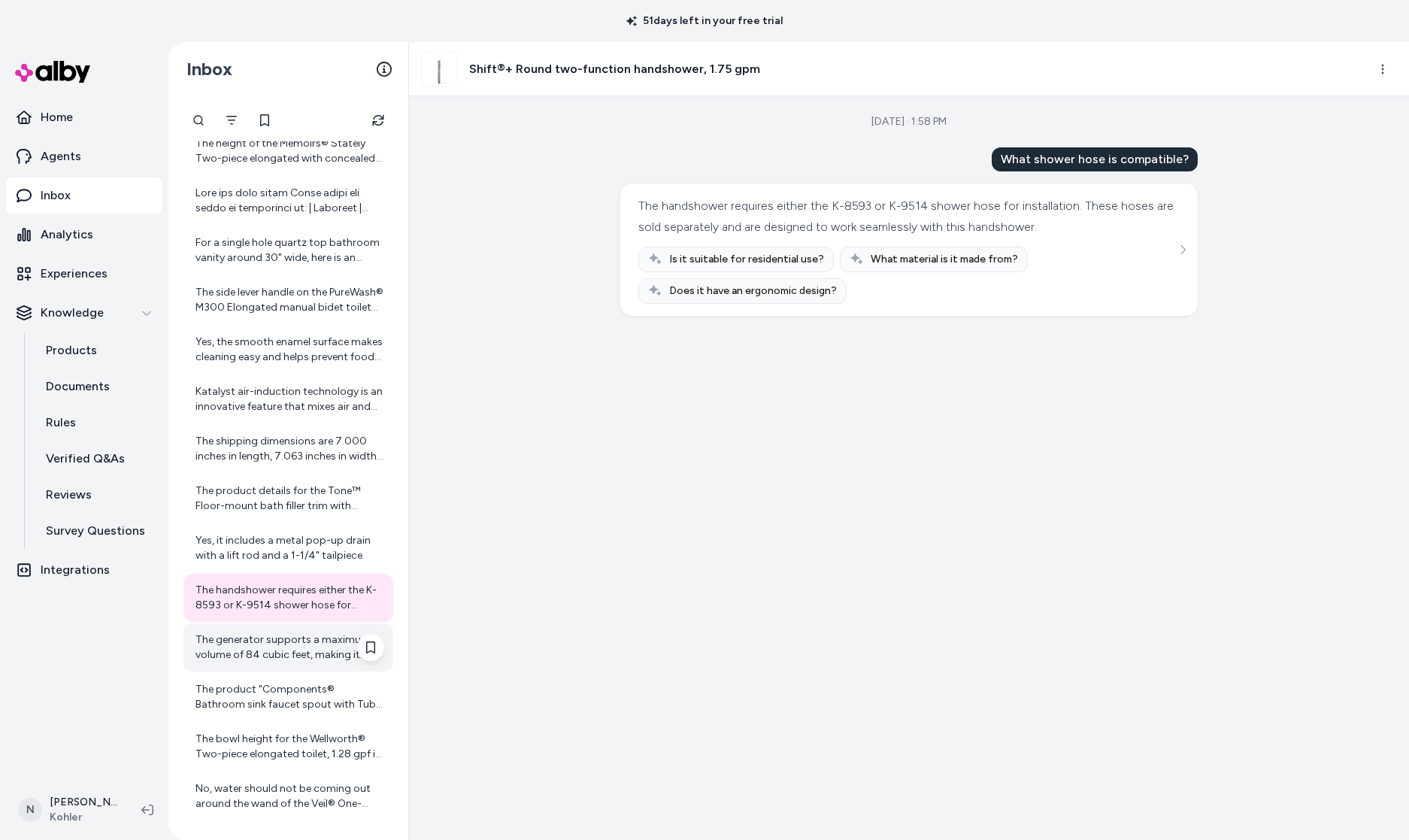
click at [246, 623] on div "The generator supports a maximum volume of 84 cubic feet, making it suitable fo…" at bounding box center [287, 647] width 210 height 48
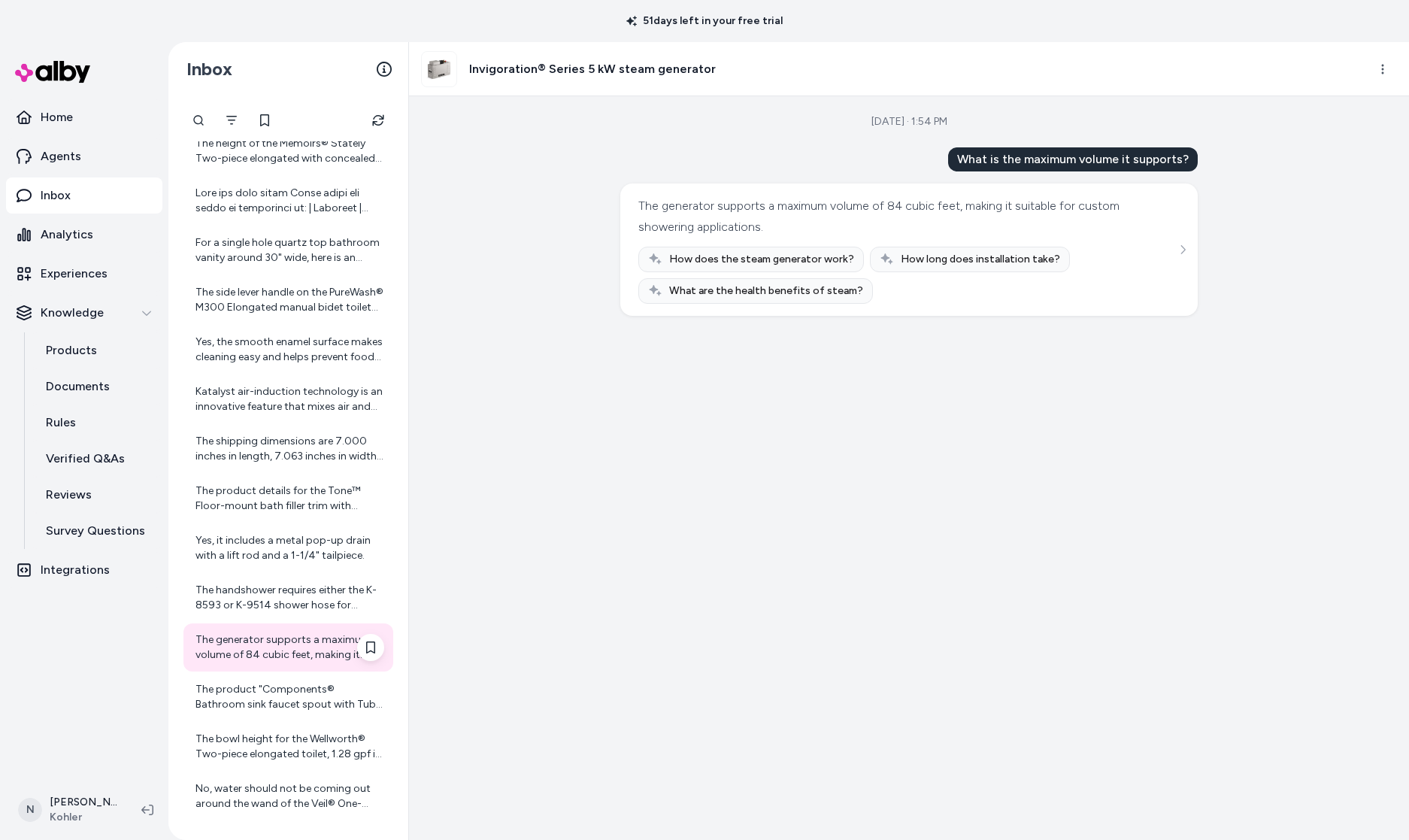
click at [242, 669] on div "The generator supports a maximum volume of 84 cubic feet, making it suitable fo…" at bounding box center [287, 647] width 210 height 48
click at [240, 695] on div "The product "Components® Bathroom sink faucet spout with Tube design, 1.2 gpm" …" at bounding box center [289, 697] width 189 height 30
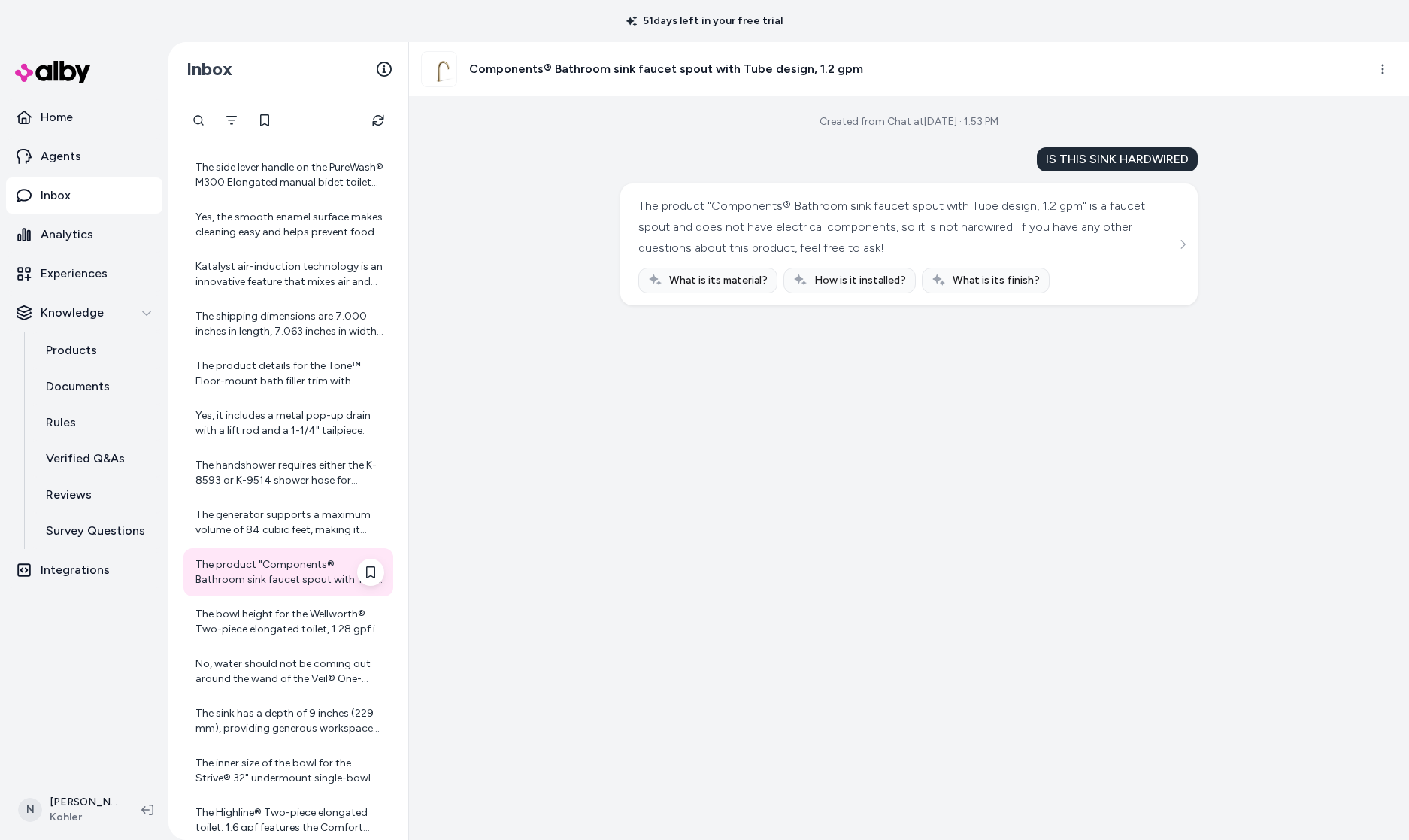
scroll to position [225, 0]
click at [253, 647] on div "No, water should not be coming out around the wand of the Veil® One-piece compa…" at bounding box center [287, 671] width 210 height 48
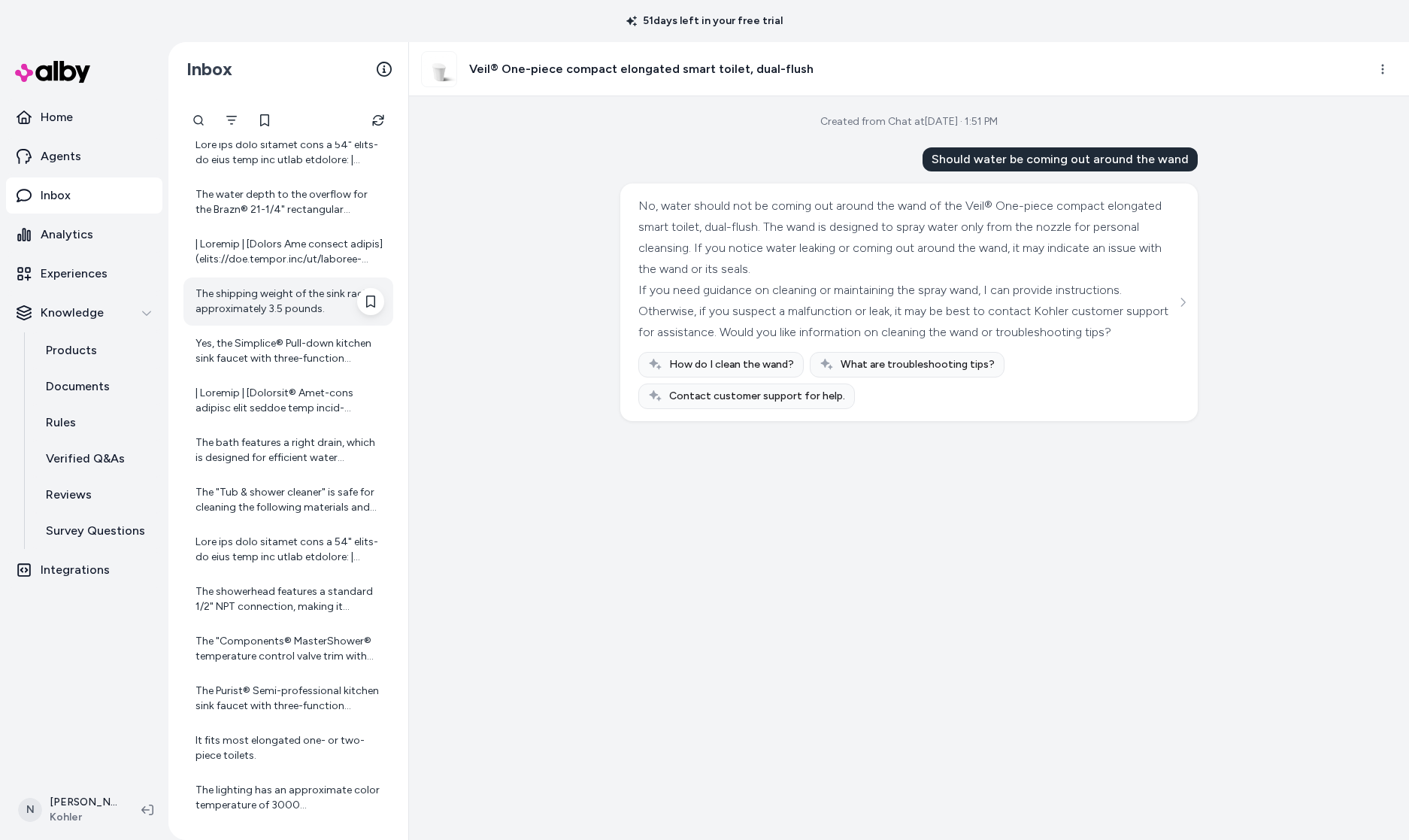
scroll to position [1588, 0]
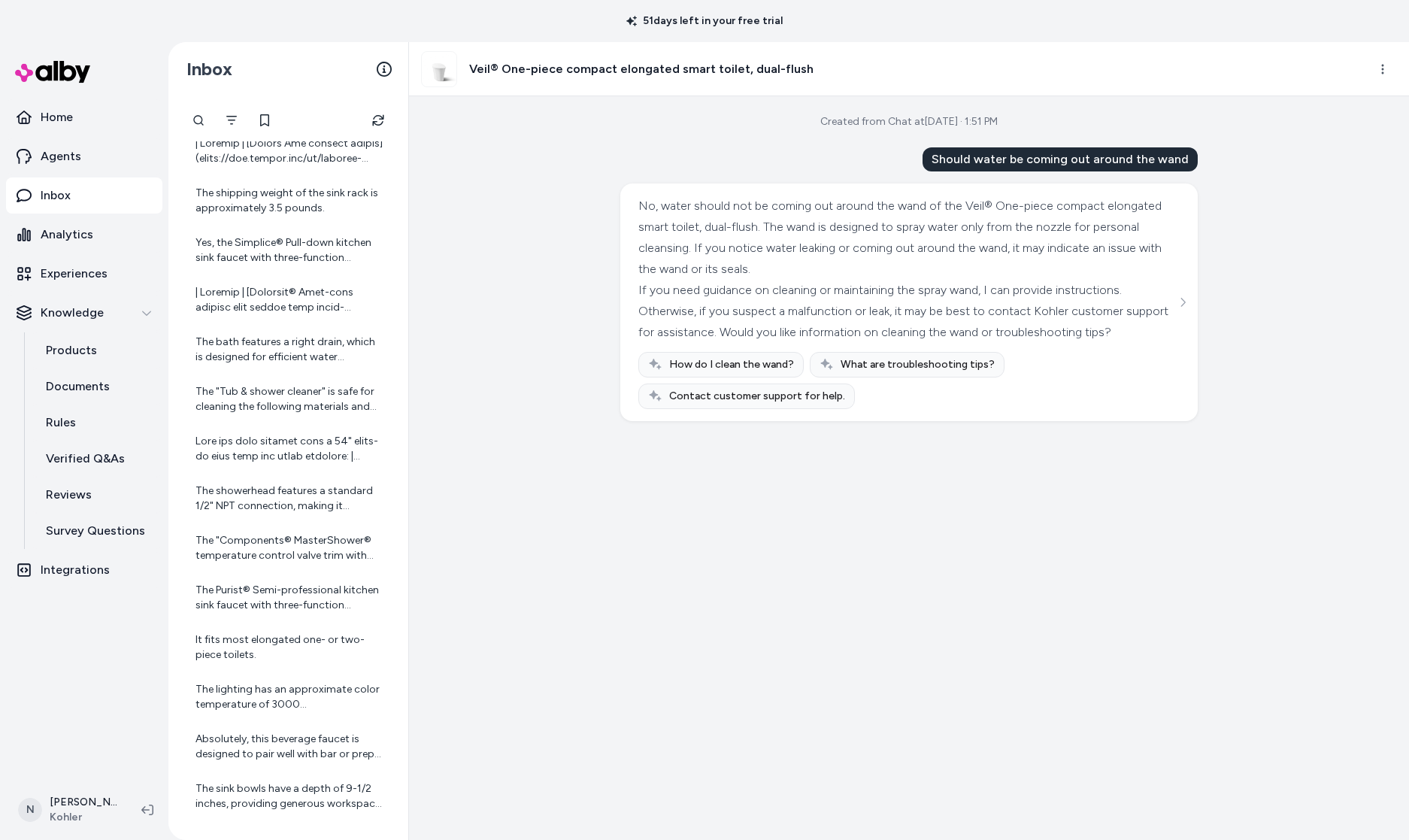
click at [90, 189] on link "Inbox" at bounding box center [84, 195] width 156 height 36
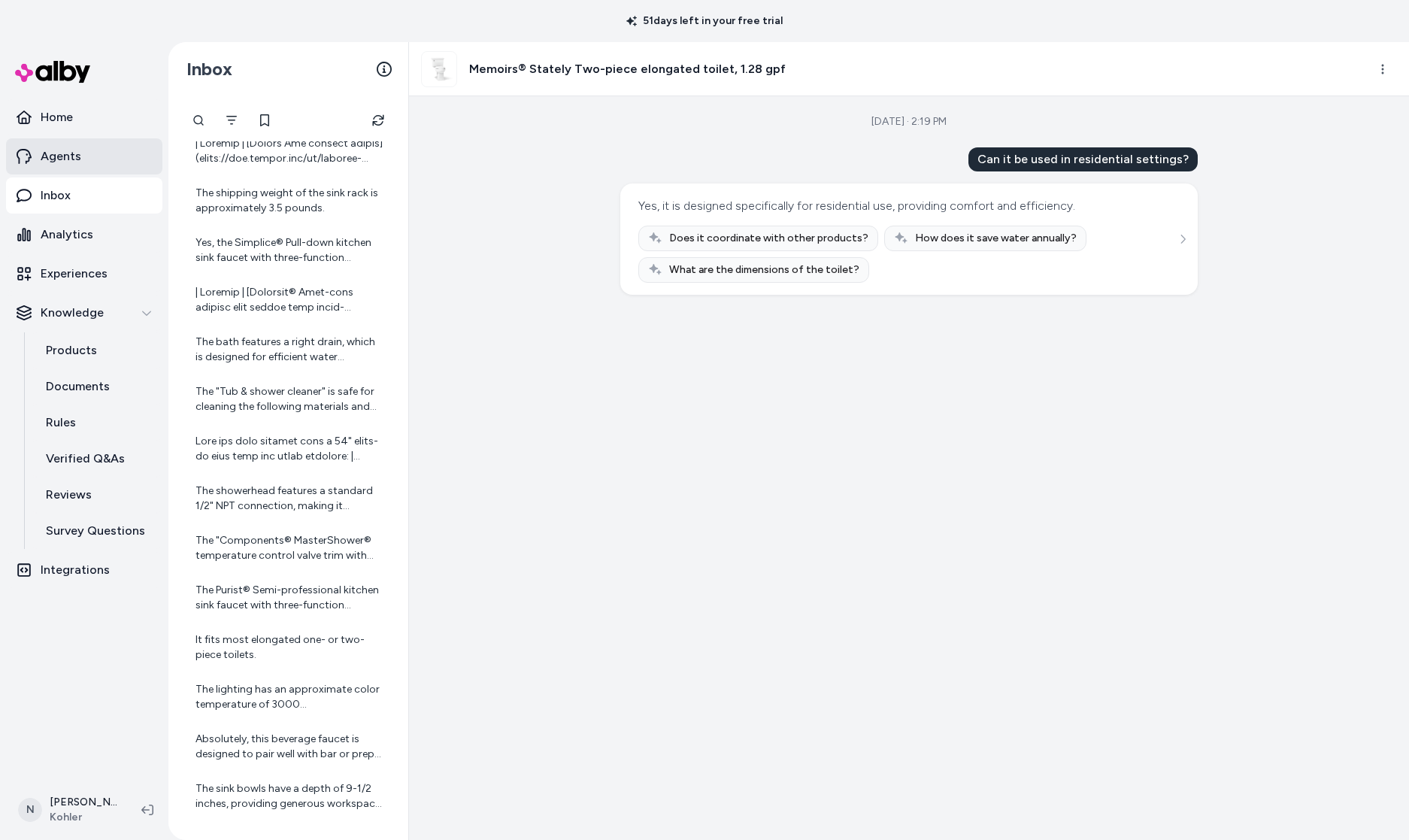
click at [90, 152] on link "Agents" at bounding box center [84, 156] width 156 height 36
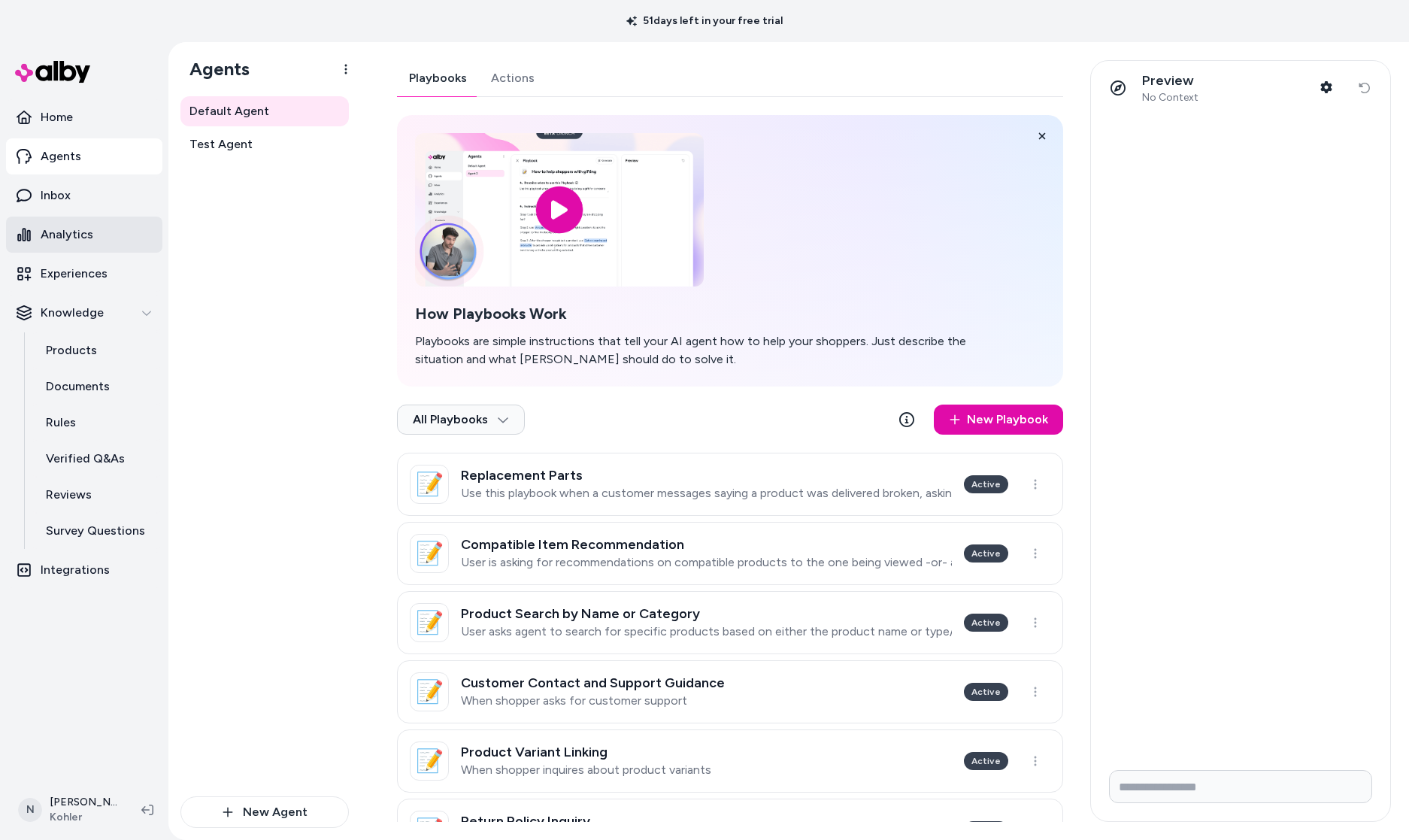
click at [84, 236] on p "Analytics" at bounding box center [66, 234] width 53 height 18
